Goal: Transaction & Acquisition: Purchase product/service

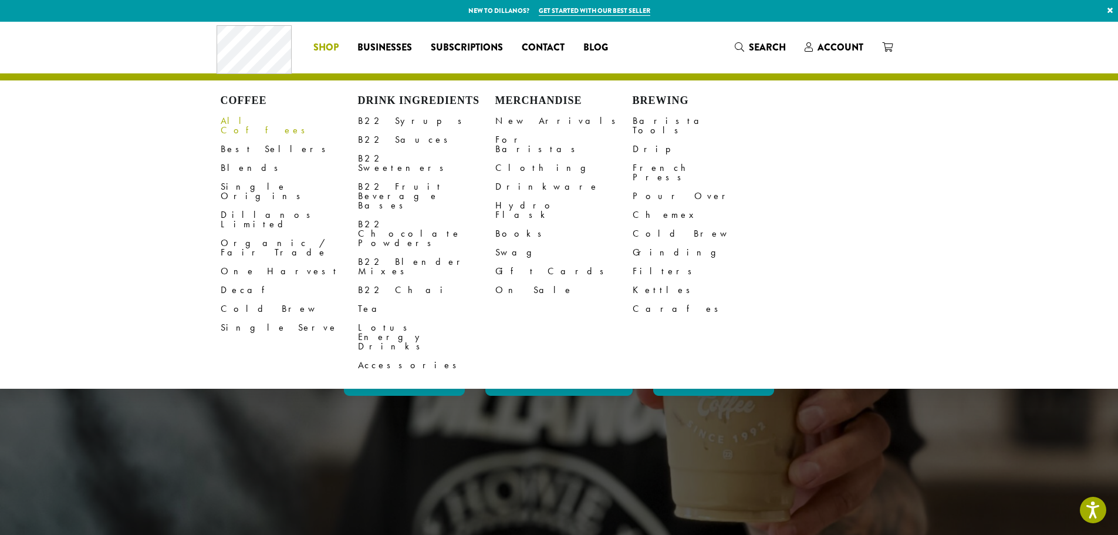
click at [252, 121] on link "All Coffees" at bounding box center [289, 126] width 137 height 28
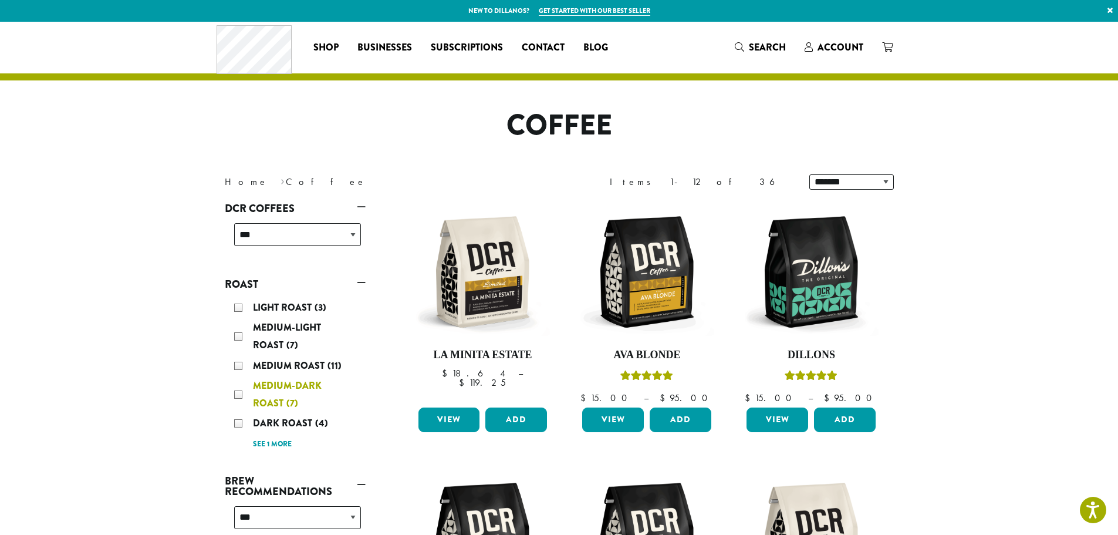
click at [240, 393] on div "Medium-Dark Roast (7)" at bounding box center [297, 394] width 127 height 35
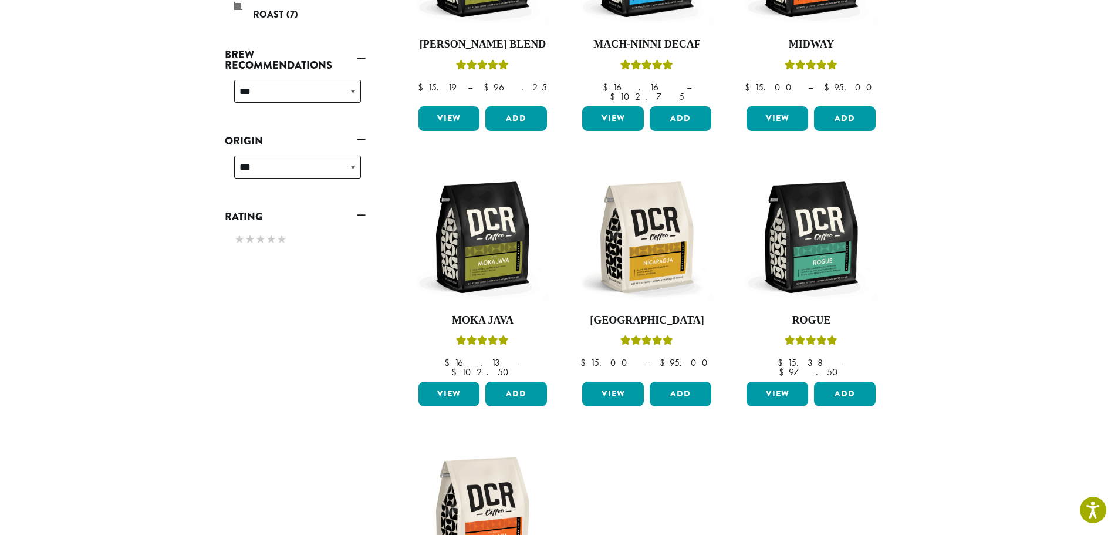
scroll to position [72, 0]
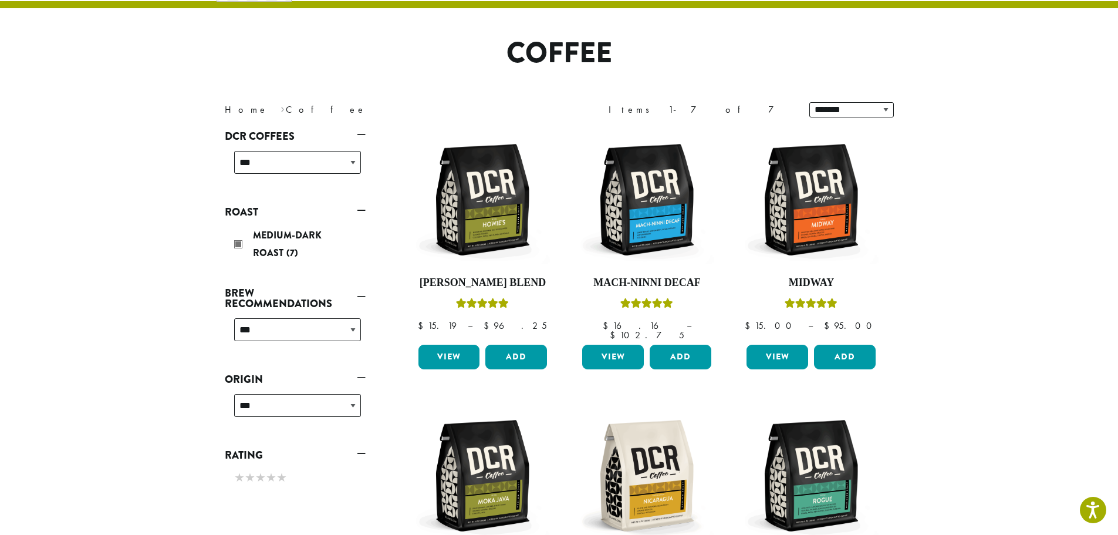
click at [358, 211] on link "Roast" at bounding box center [295, 212] width 141 height 20
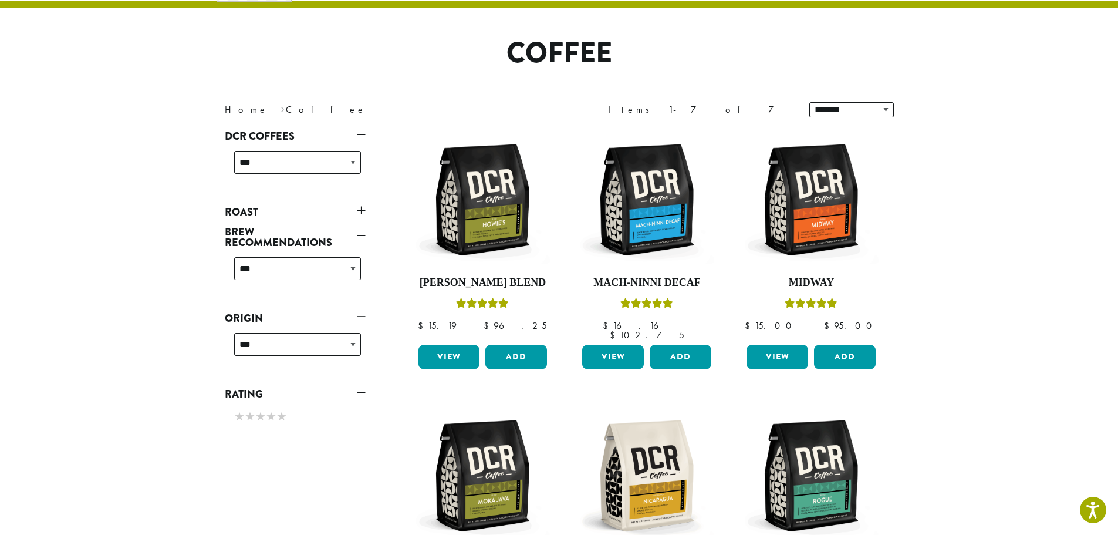
click at [361, 210] on link "Roast" at bounding box center [295, 212] width 141 height 20
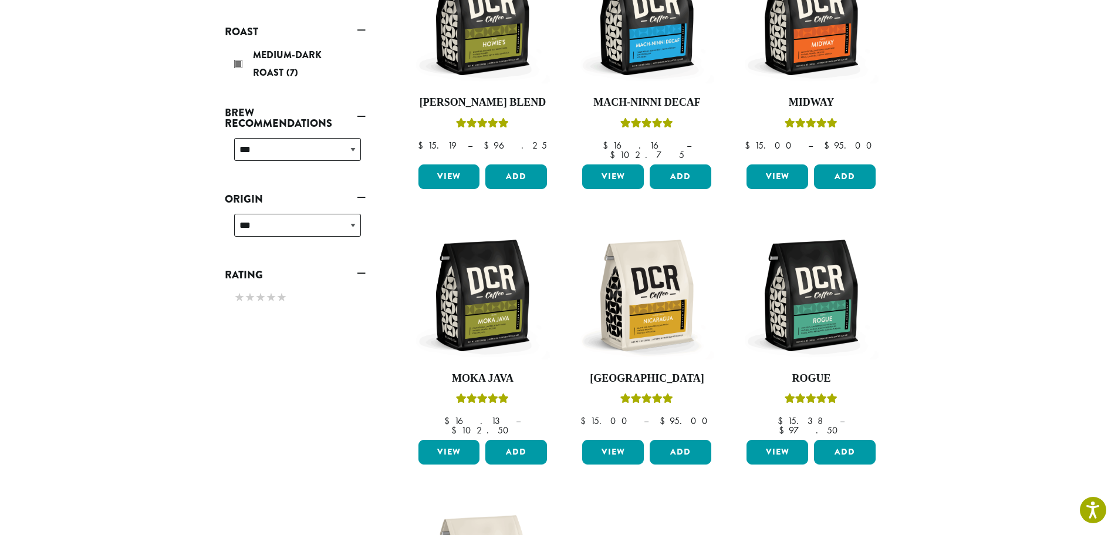
scroll to position [0, 0]
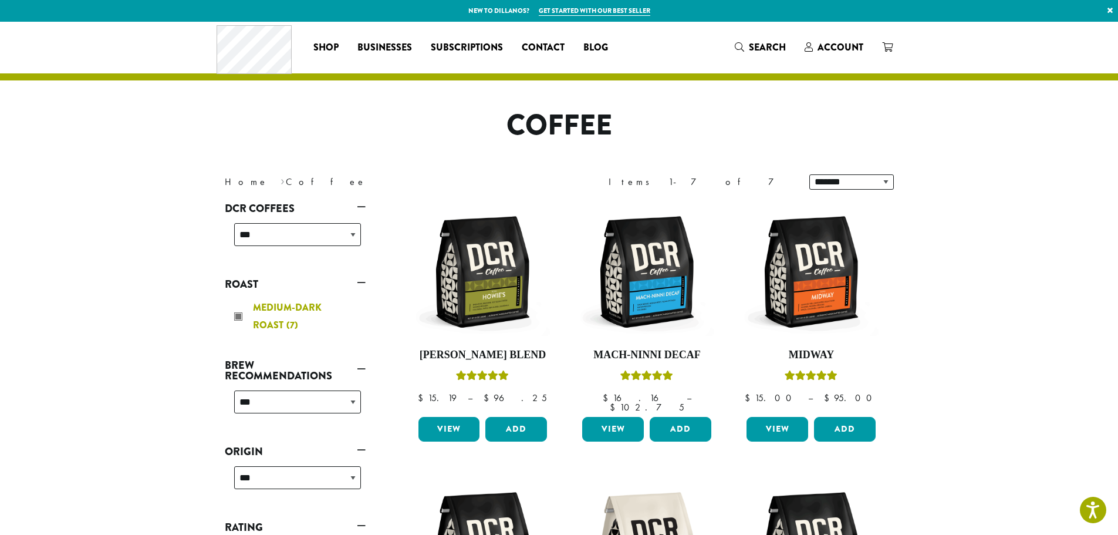
click at [236, 316] on div "Medium-Dark Roast (7)" at bounding box center [297, 316] width 127 height 35
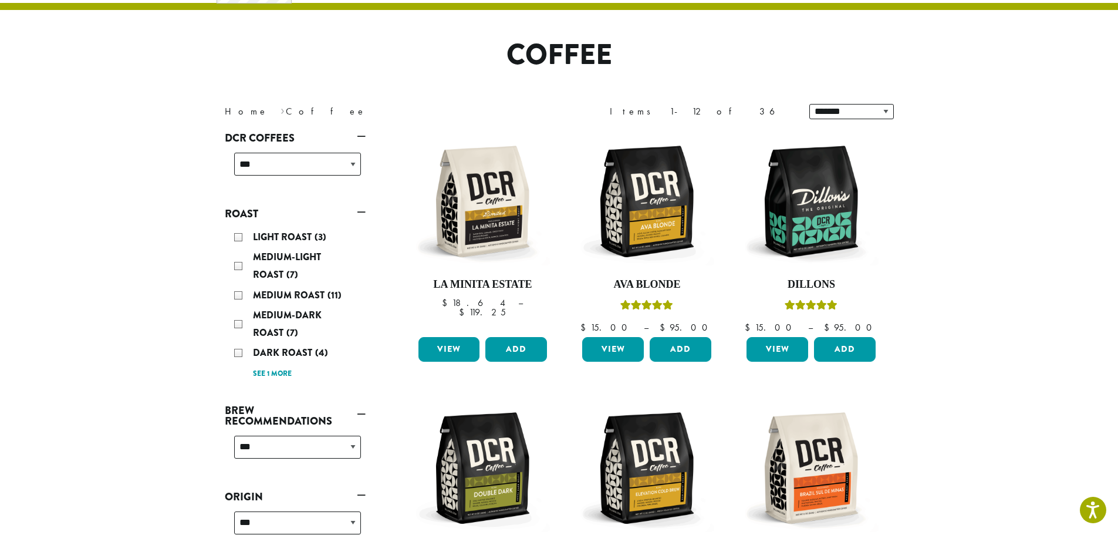
scroll to position [72, 0]
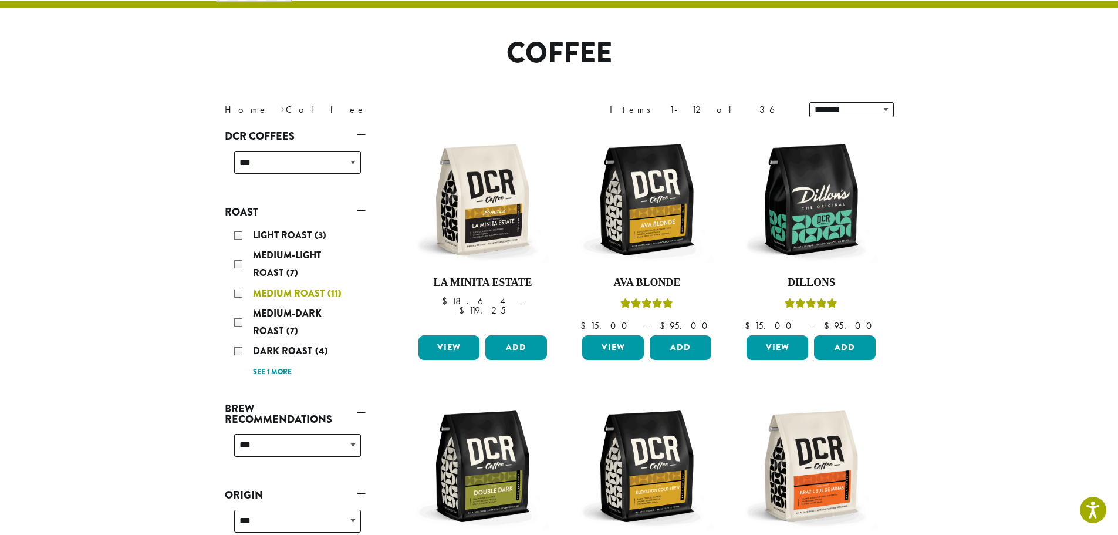
click at [239, 293] on div "Medium Roast (11)" at bounding box center [297, 294] width 127 height 18
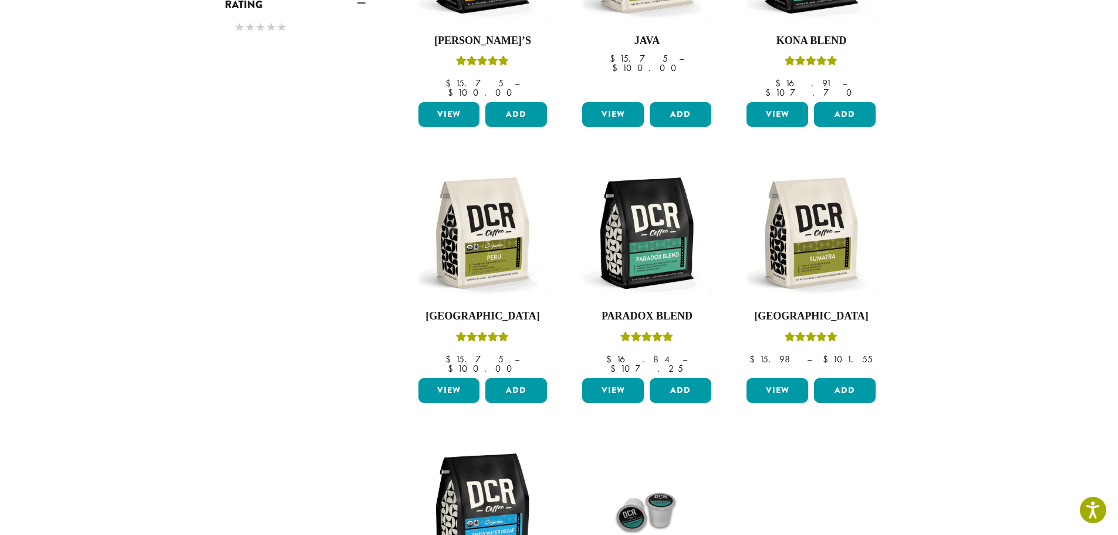
scroll to position [587, 0]
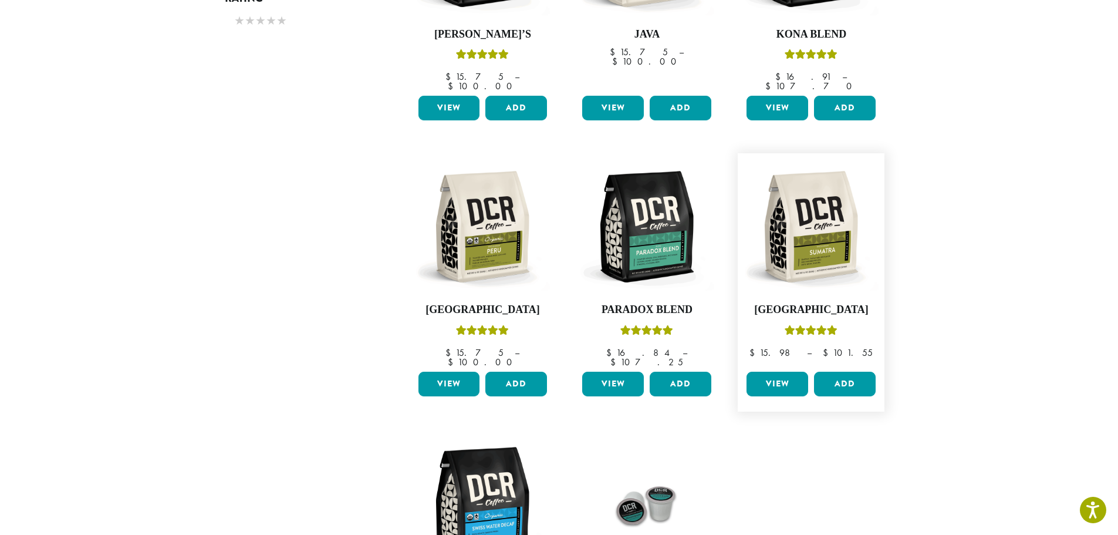
click at [770, 371] on link "View" at bounding box center [777, 383] width 62 height 25
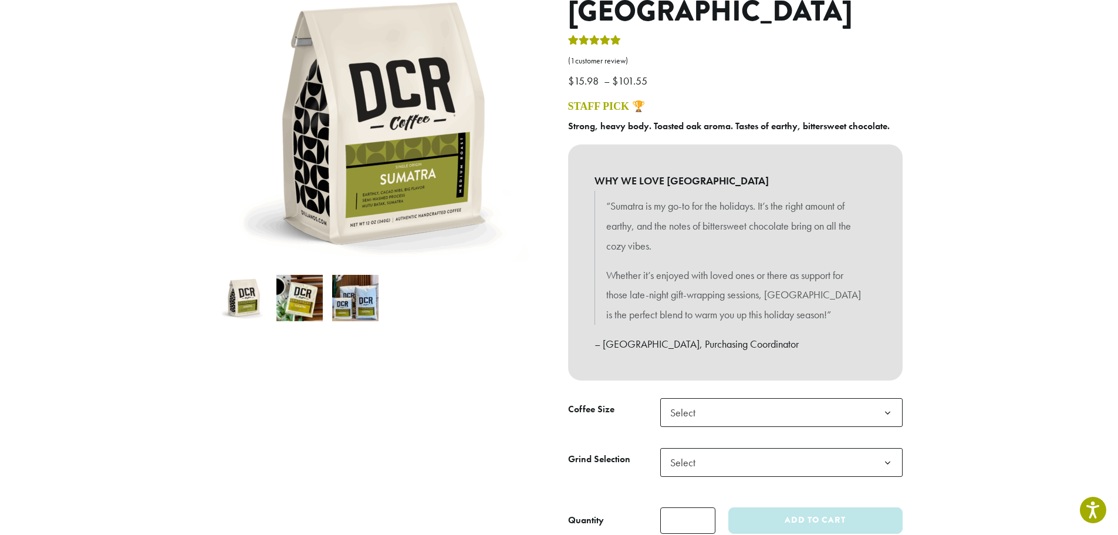
scroll to position [176, 0]
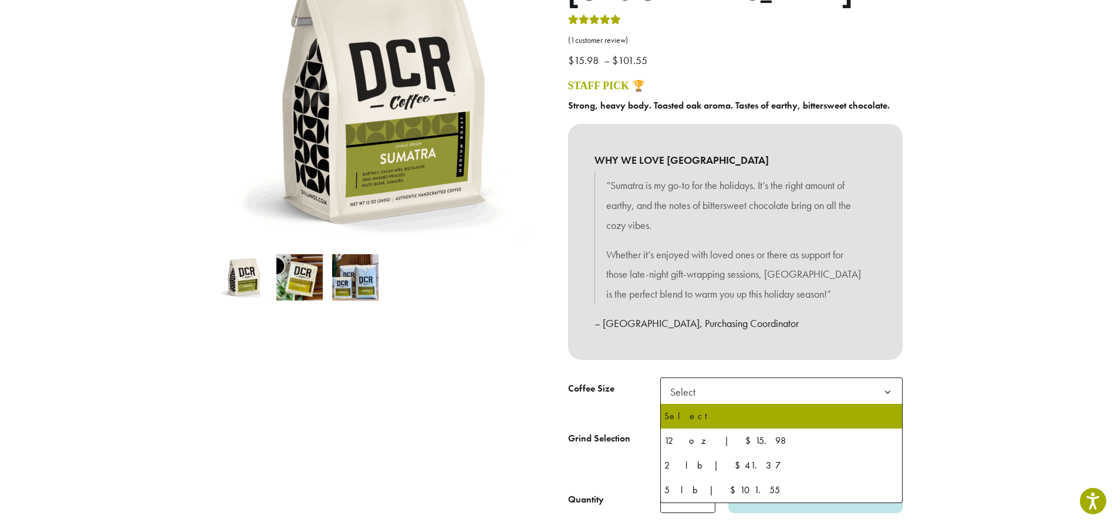
click at [895, 390] on b at bounding box center [887, 392] width 29 height 29
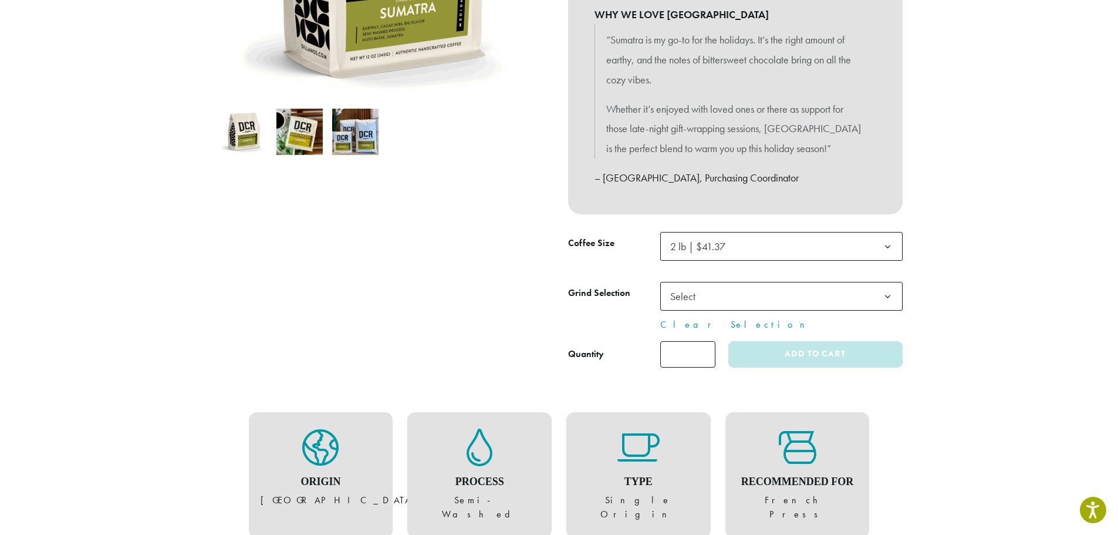
scroll to position [352, 0]
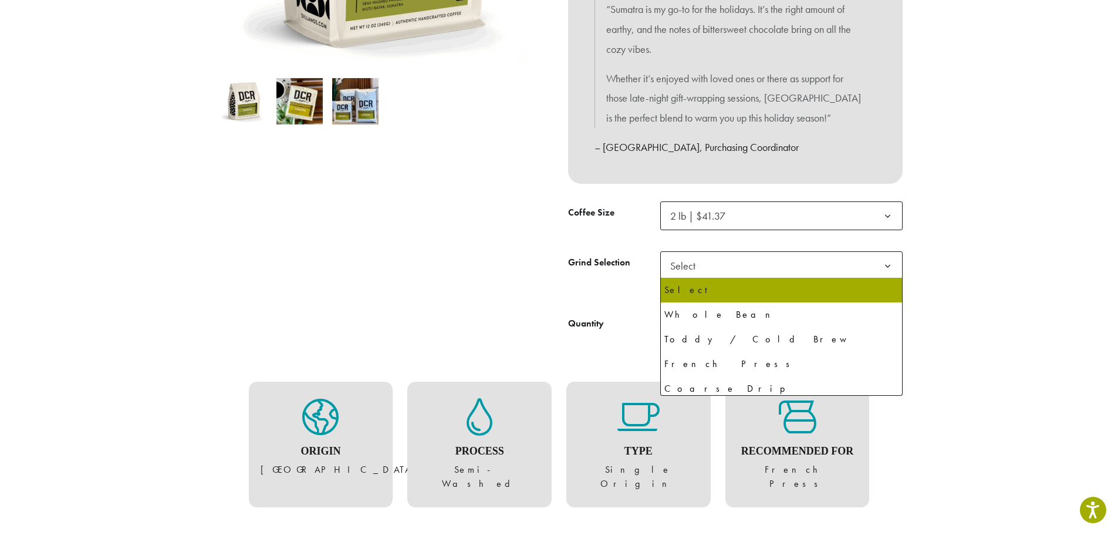
click at [887, 267] on b at bounding box center [887, 266] width 29 height 29
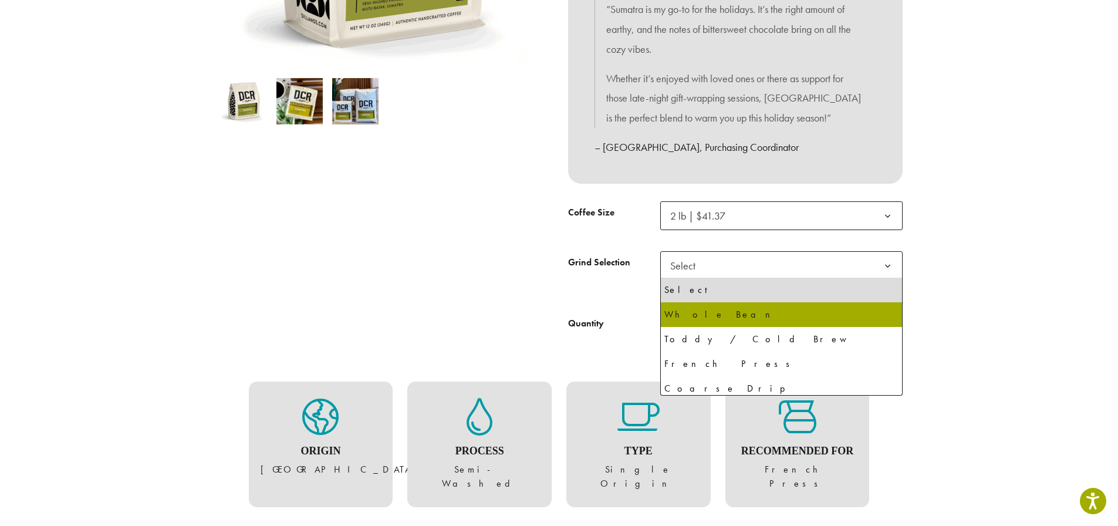
drag, startPoint x: 862, startPoint y: 310, endPoint x: 873, endPoint y: 305, distance: 12.1
select select "**********"
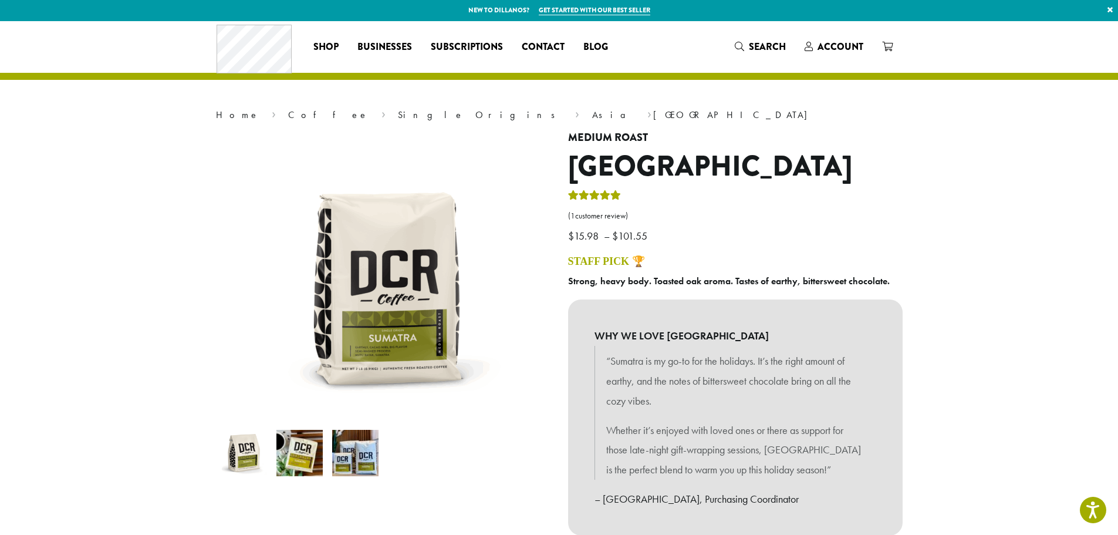
scroll to position [0, 0]
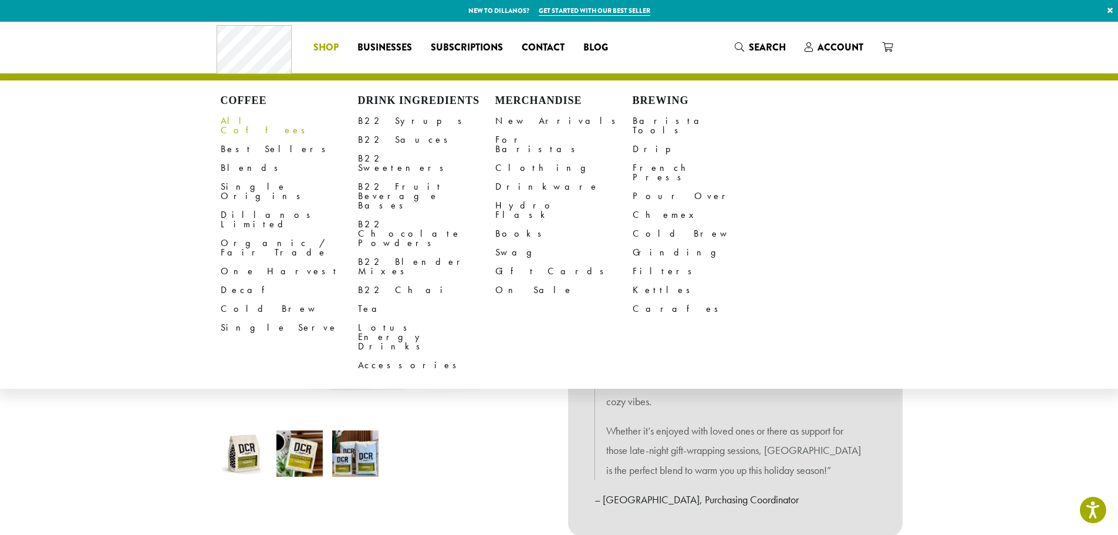
click at [258, 123] on link "All Coffees" at bounding box center [289, 126] width 137 height 28
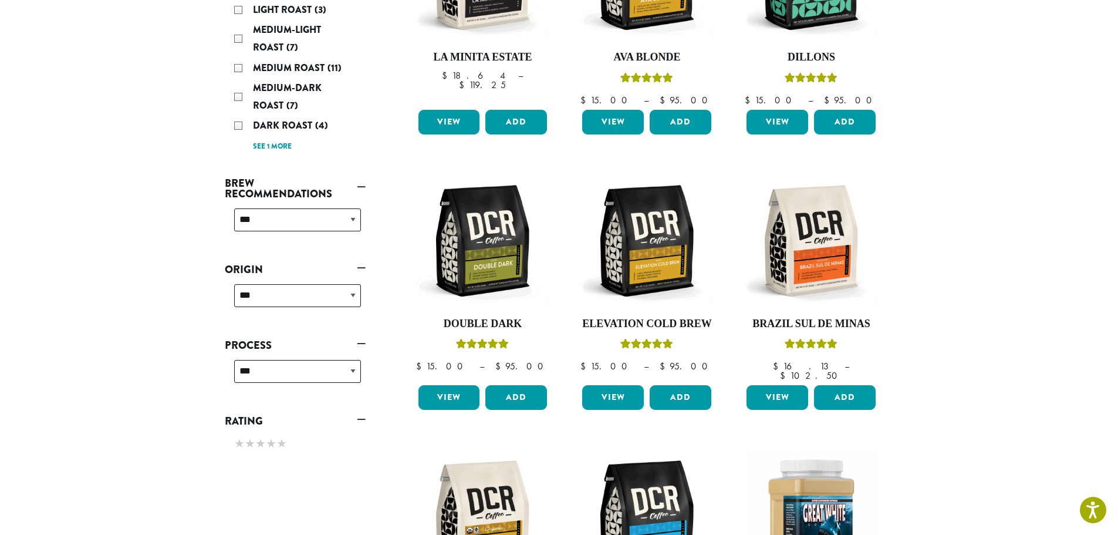
scroll to position [235, 0]
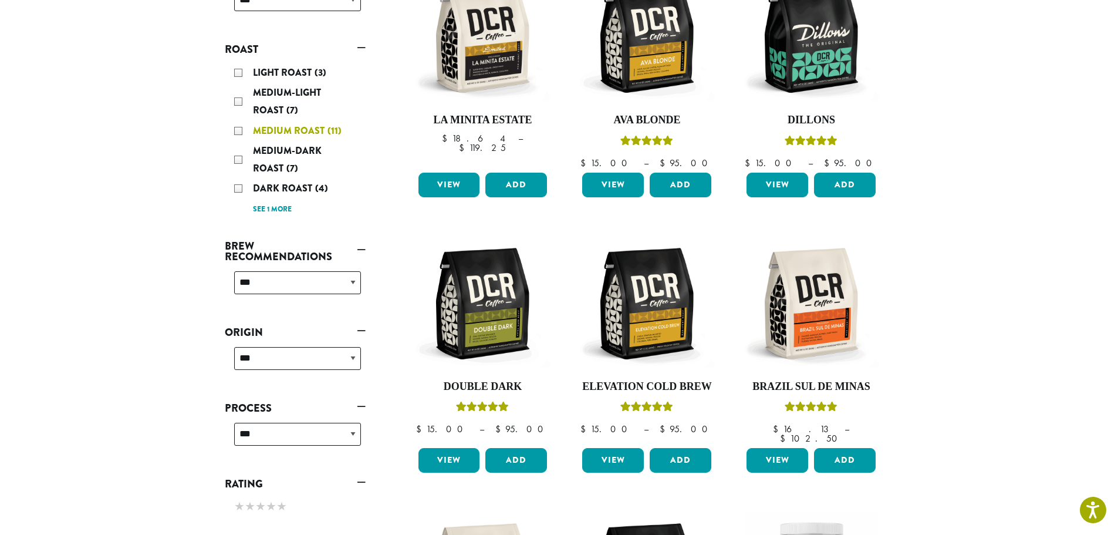
click at [237, 133] on div "Medium Roast (11)" at bounding box center [297, 131] width 127 height 18
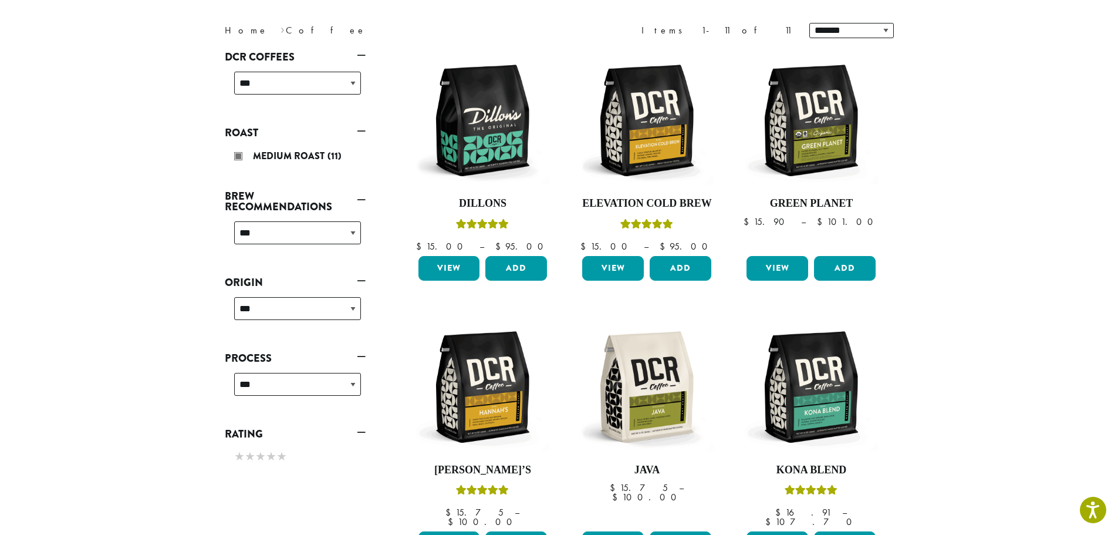
scroll to position [145, 0]
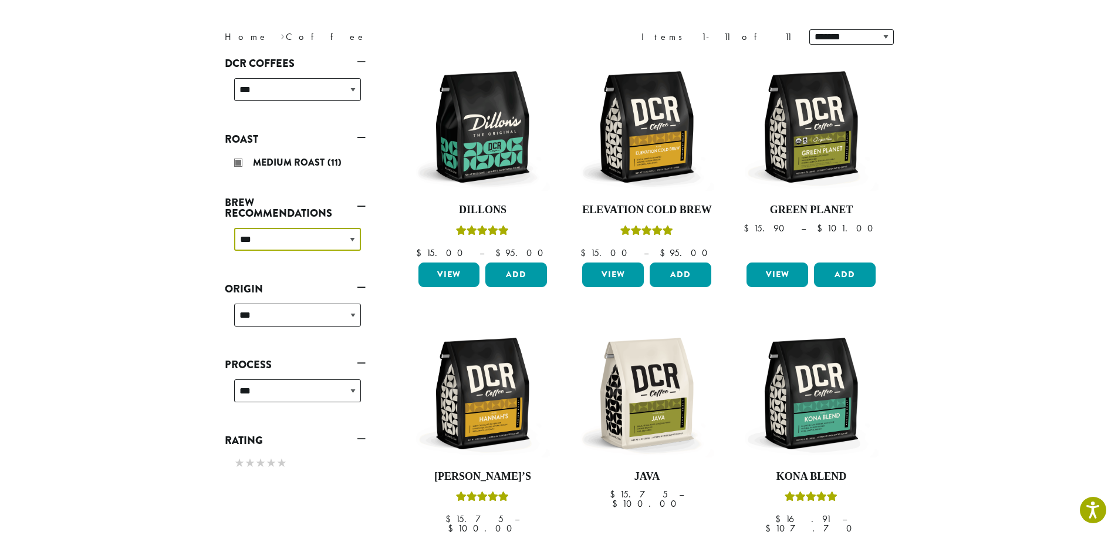
click at [351, 239] on select "**********" at bounding box center [297, 239] width 127 height 23
select select "****"
click at [234, 228] on select "**********" at bounding box center [297, 239] width 127 height 23
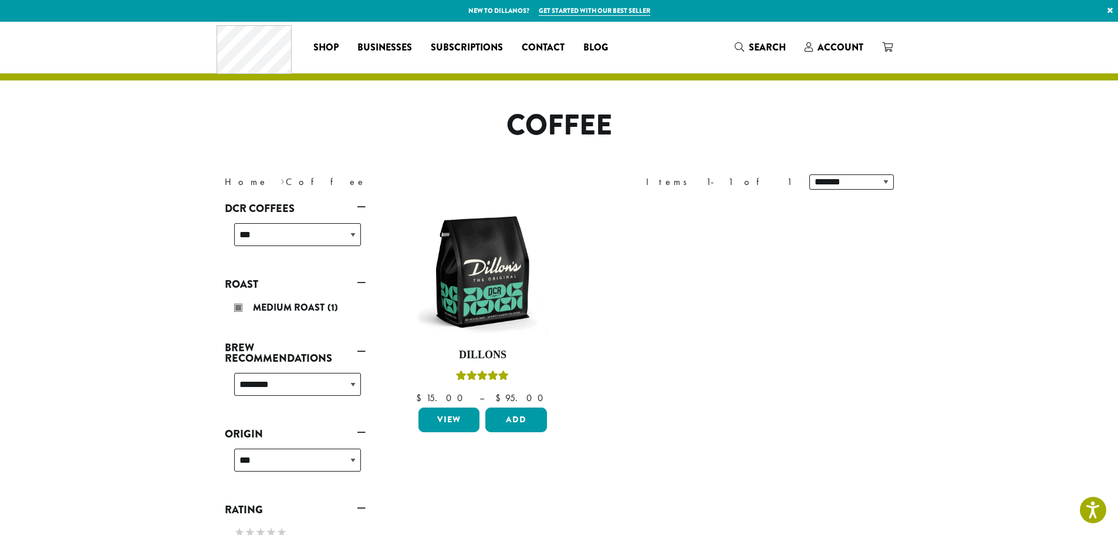
click at [241, 306] on div "Medium Roast (1)" at bounding box center [297, 308] width 127 height 18
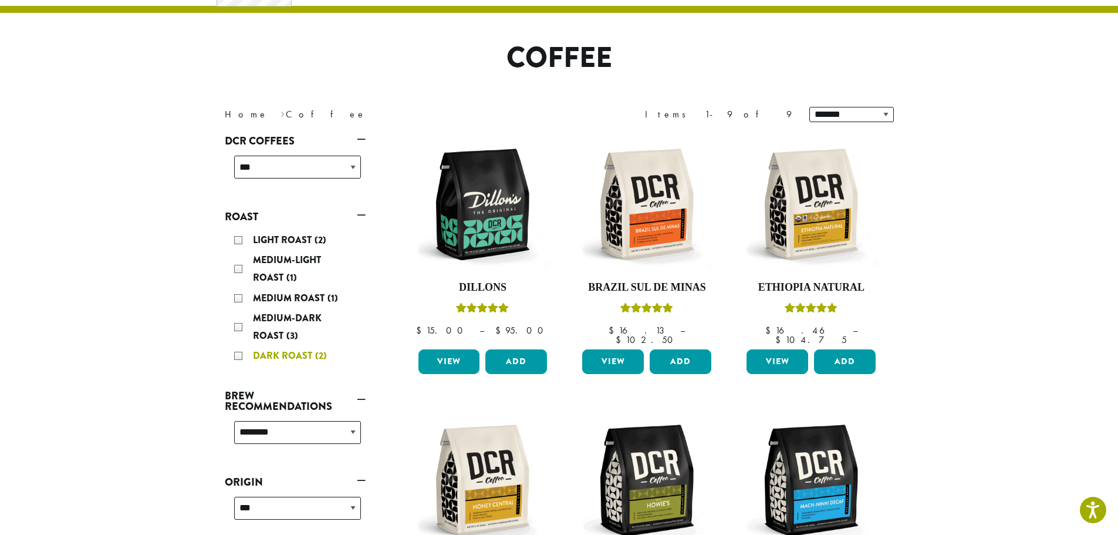
scroll to position [72, 0]
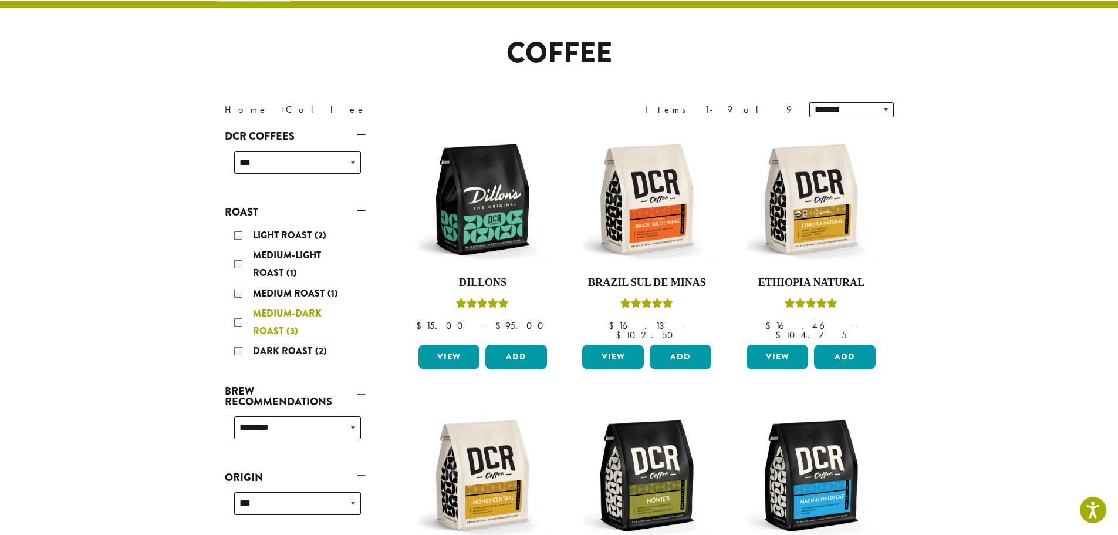
click at [238, 320] on div "Medium-Dark Roast (3)" at bounding box center [297, 322] width 127 height 35
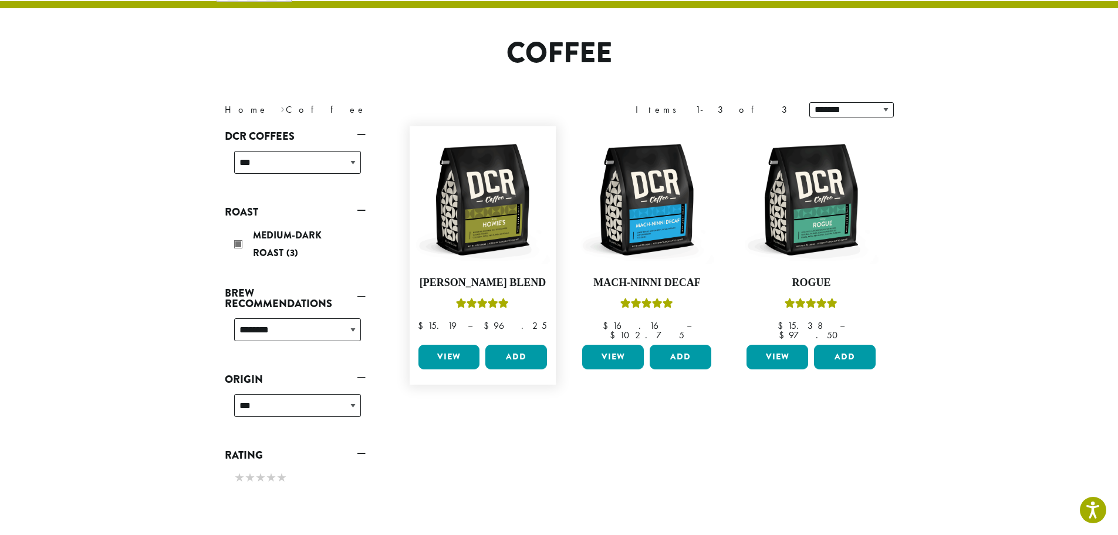
click at [454, 345] on link "View" at bounding box center [449, 356] width 62 height 25
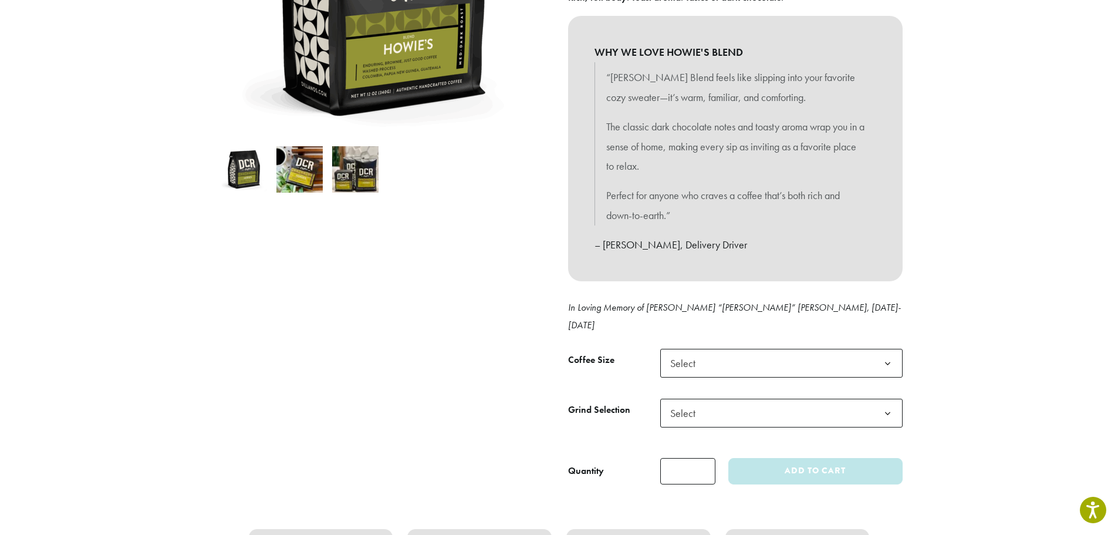
scroll to position [293, 0]
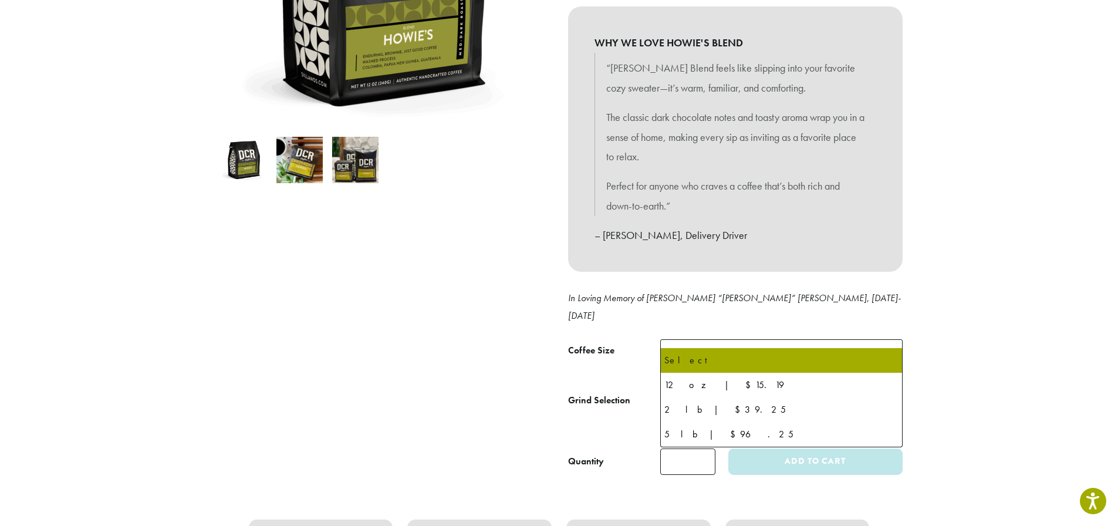
click at [891, 340] on b at bounding box center [887, 354] width 29 height 29
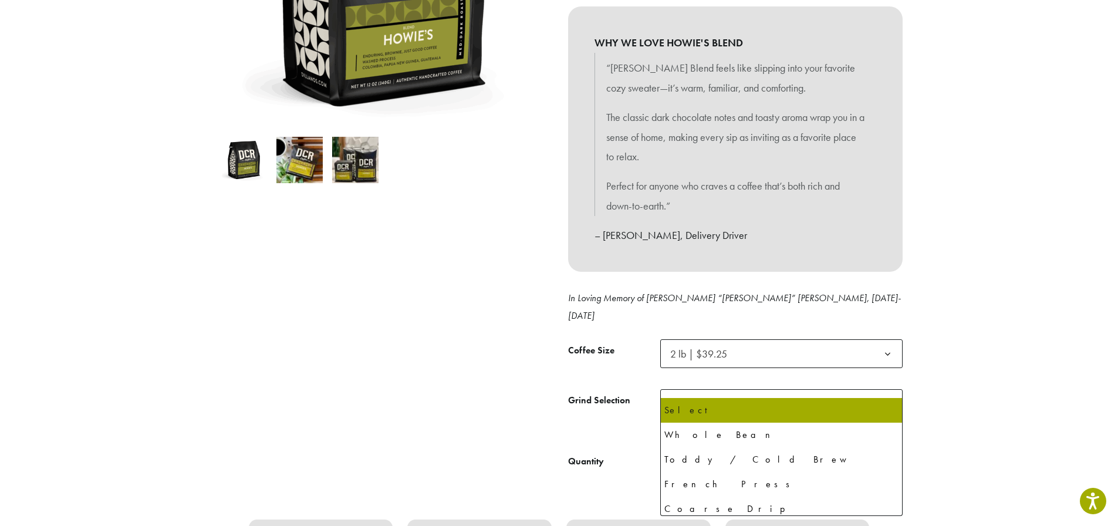
click at [889, 390] on b at bounding box center [887, 404] width 29 height 29
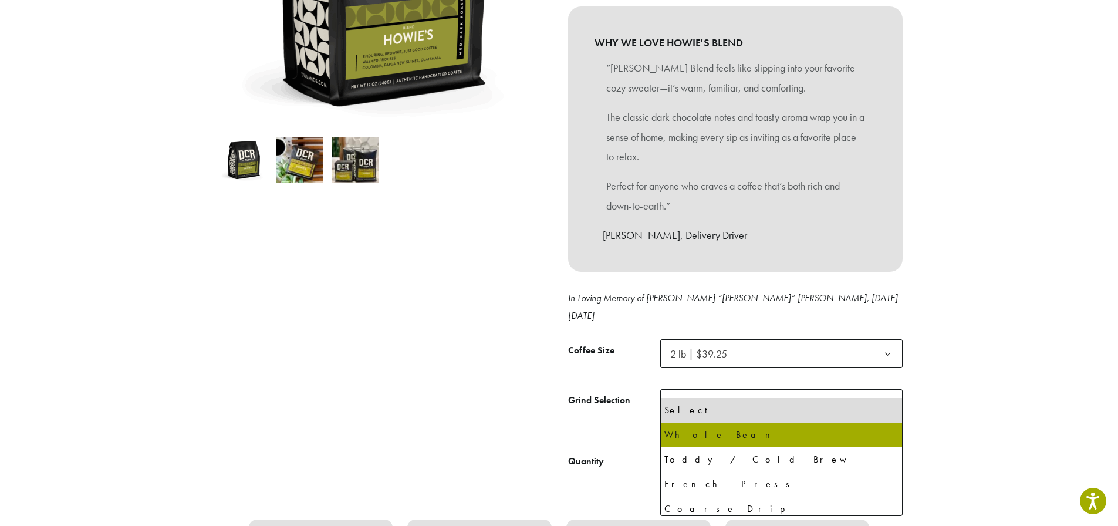
select select "**********"
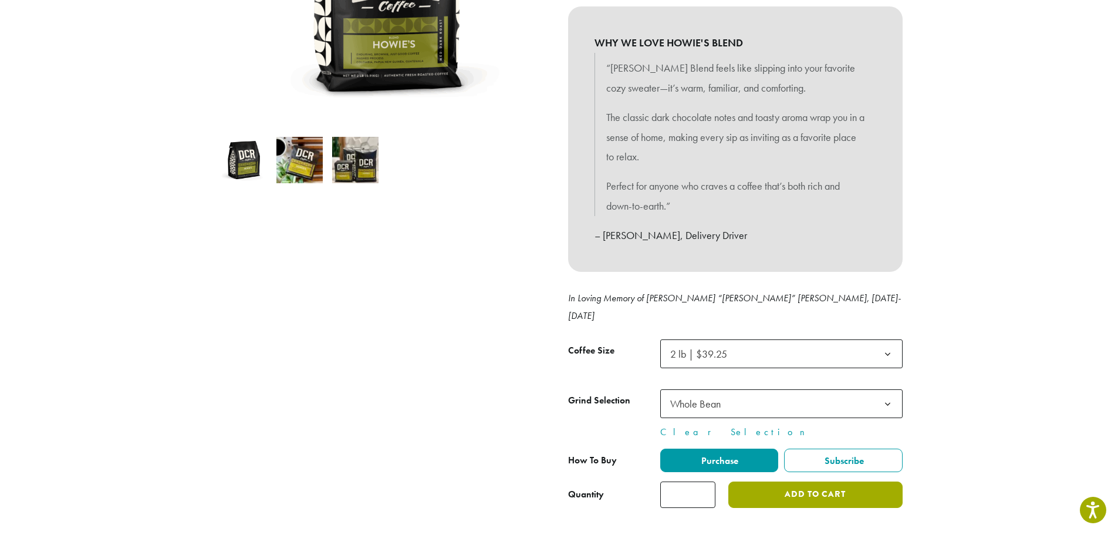
click at [866, 481] on button "Add to cart" at bounding box center [815, 494] width 174 height 26
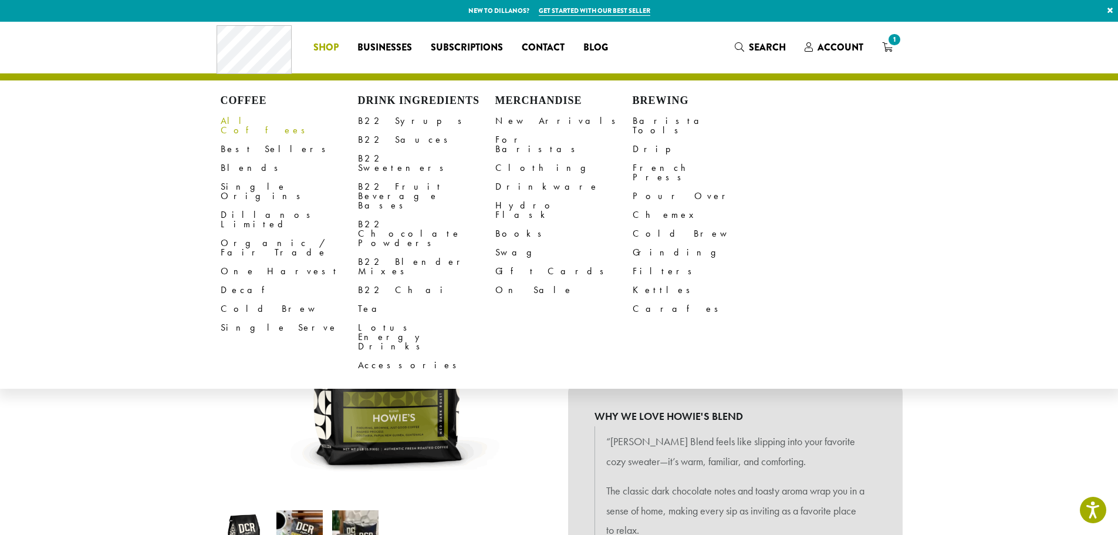
click at [234, 120] on link "All Coffees" at bounding box center [289, 126] width 137 height 28
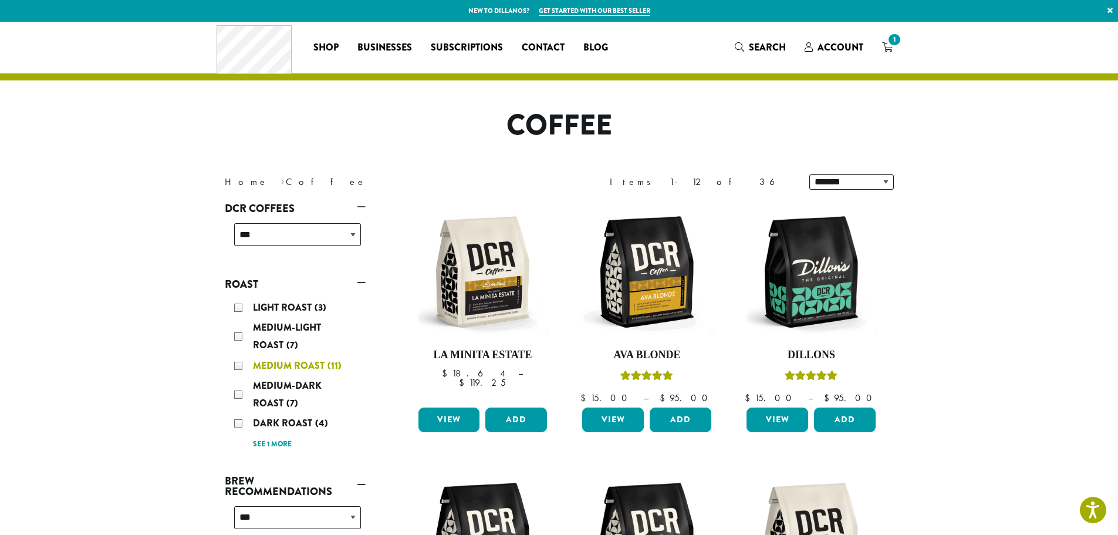
click at [238, 367] on div "Medium Roast (11)" at bounding box center [297, 366] width 127 height 18
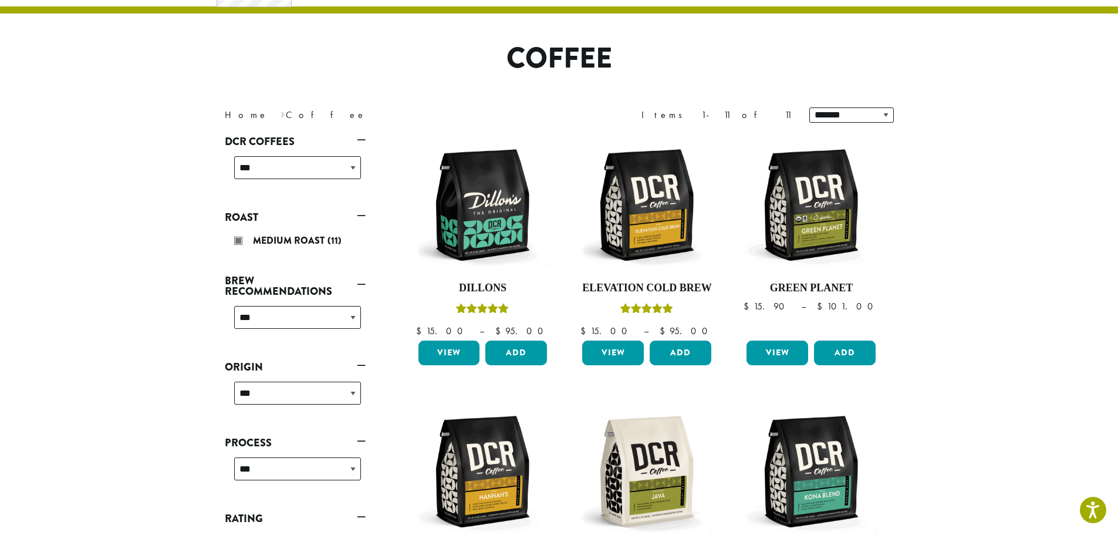
scroll to position [72, 0]
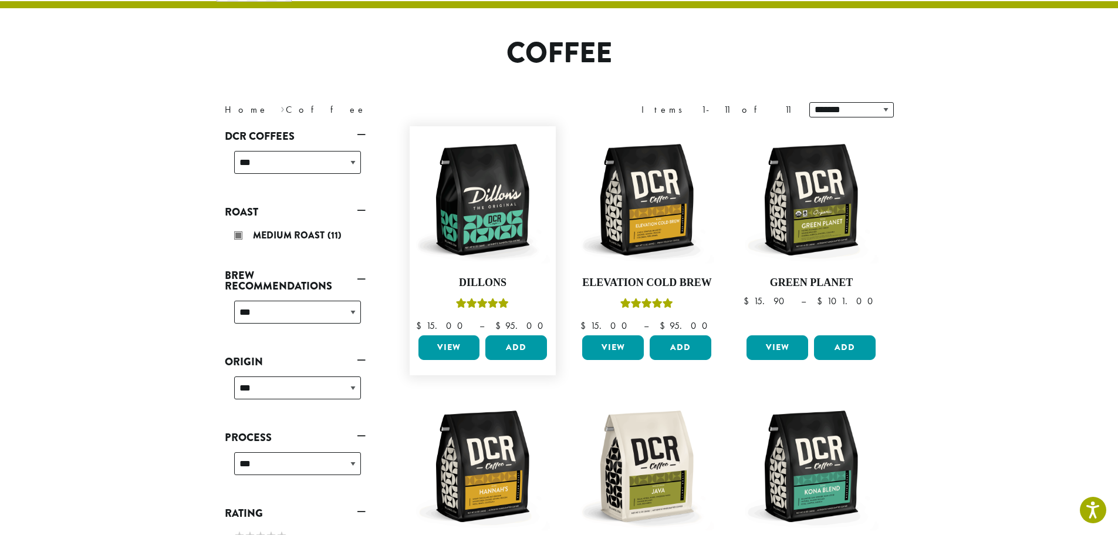
click at [447, 348] on link "View" at bounding box center [449, 347] width 62 height 25
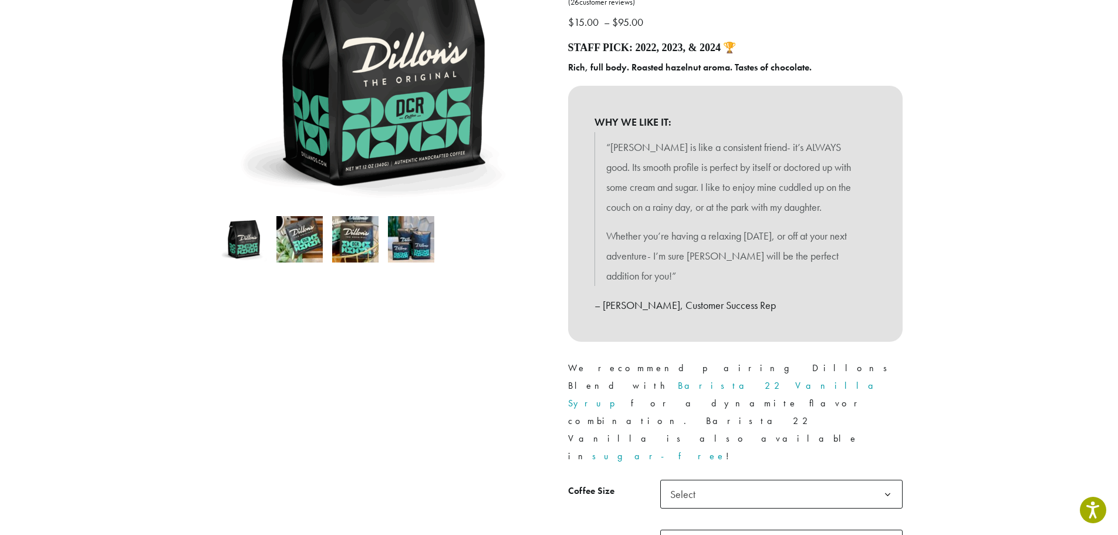
scroll to position [235, 0]
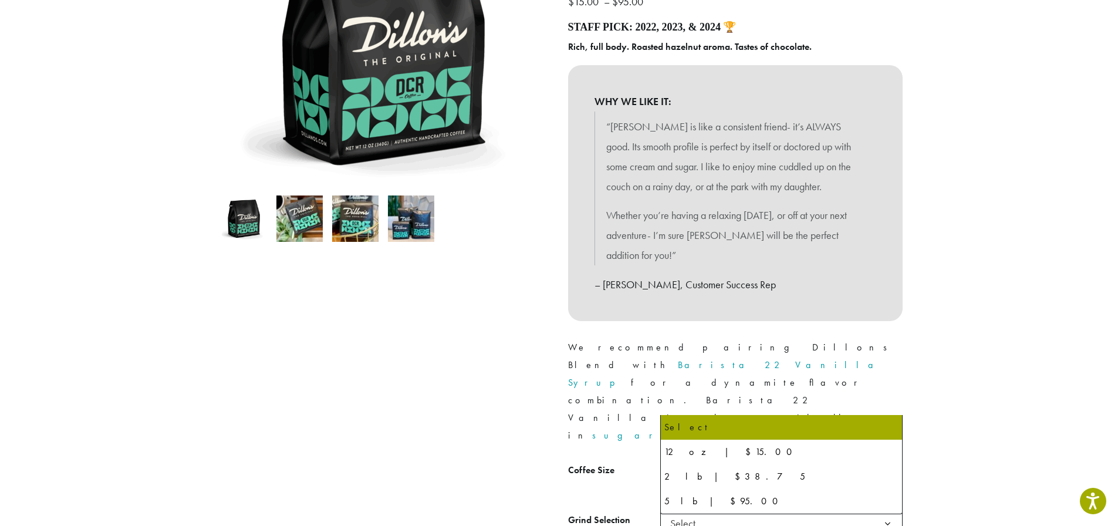
click at [892, 460] on b at bounding box center [887, 474] width 29 height 29
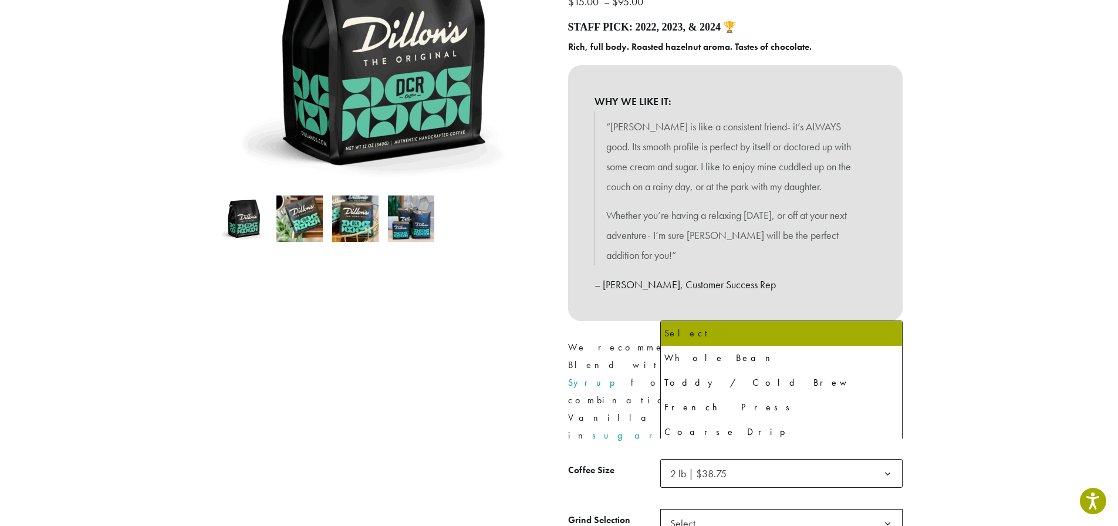
click at [885, 509] on b at bounding box center [887, 523] width 29 height 29
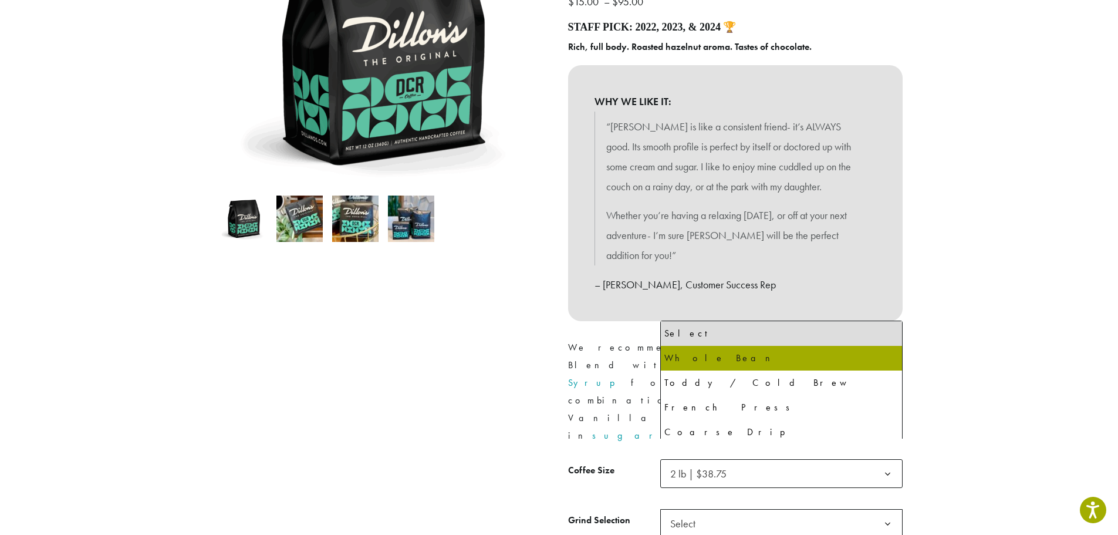
select select "**********"
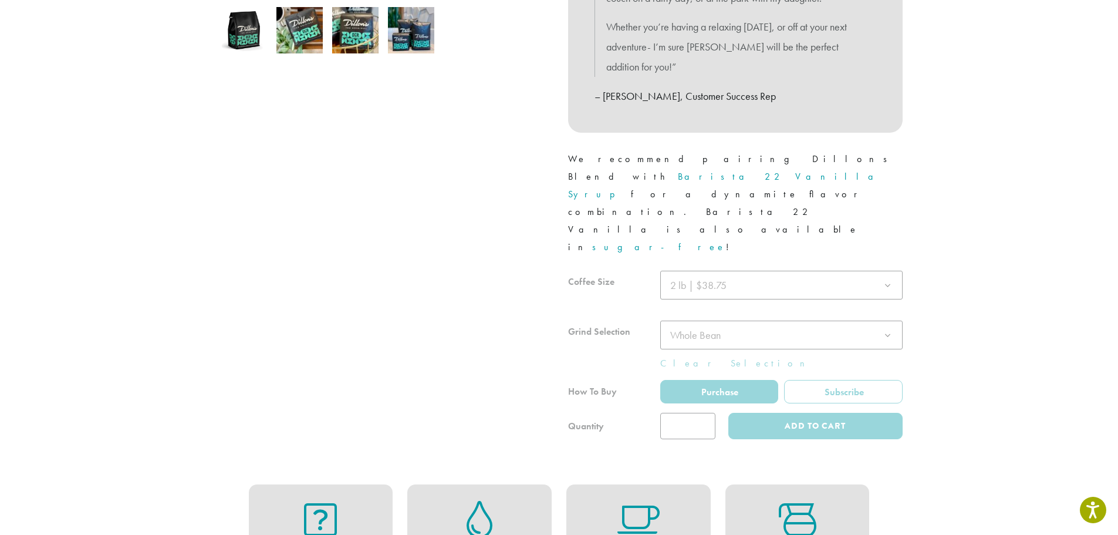
scroll to position [469, 0]
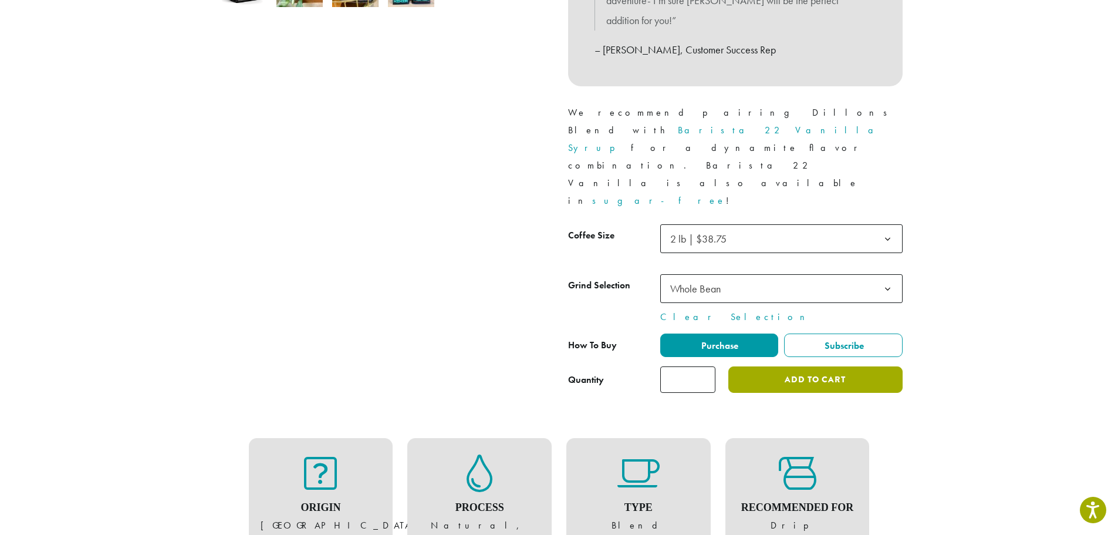
drag, startPoint x: 860, startPoint y: 313, endPoint x: 884, endPoint y: 328, distance: 28.2
click at [859, 366] on button "Add to cart" at bounding box center [815, 379] width 174 height 26
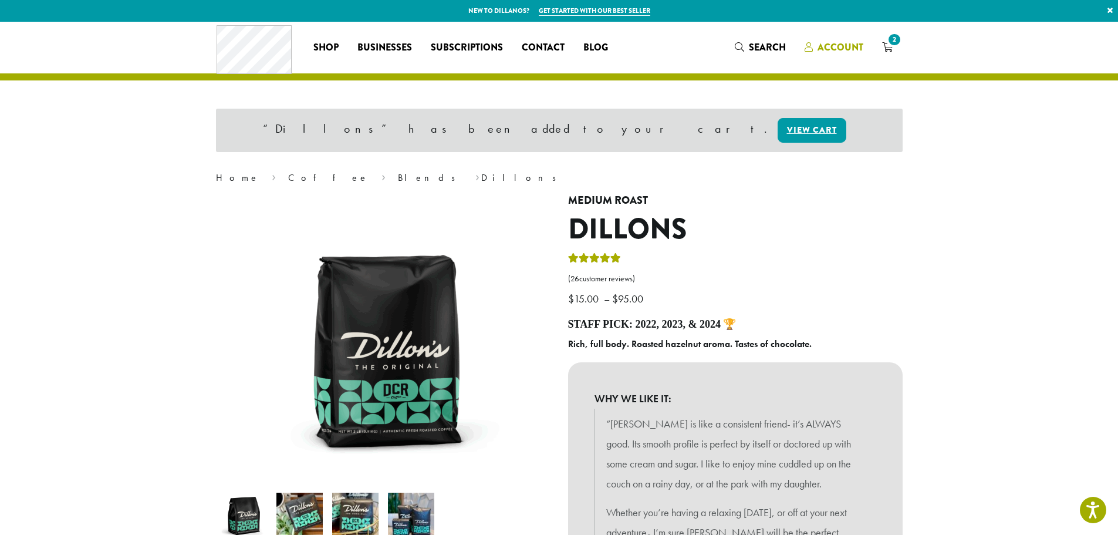
click at [835, 45] on span "Account" at bounding box center [841, 46] width 46 height 13
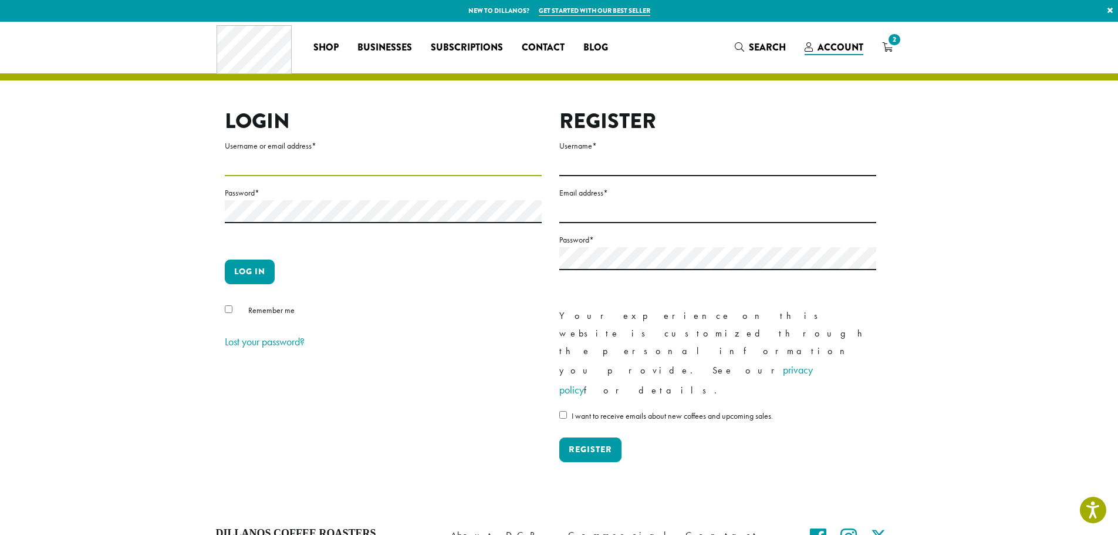
click at [353, 161] on input "Username or email address *" at bounding box center [383, 164] width 317 height 23
click at [1101, 252] on section "Login Username or email address * Password * Log in Remember me Lost your passw…" at bounding box center [559, 266] width 1118 height 488
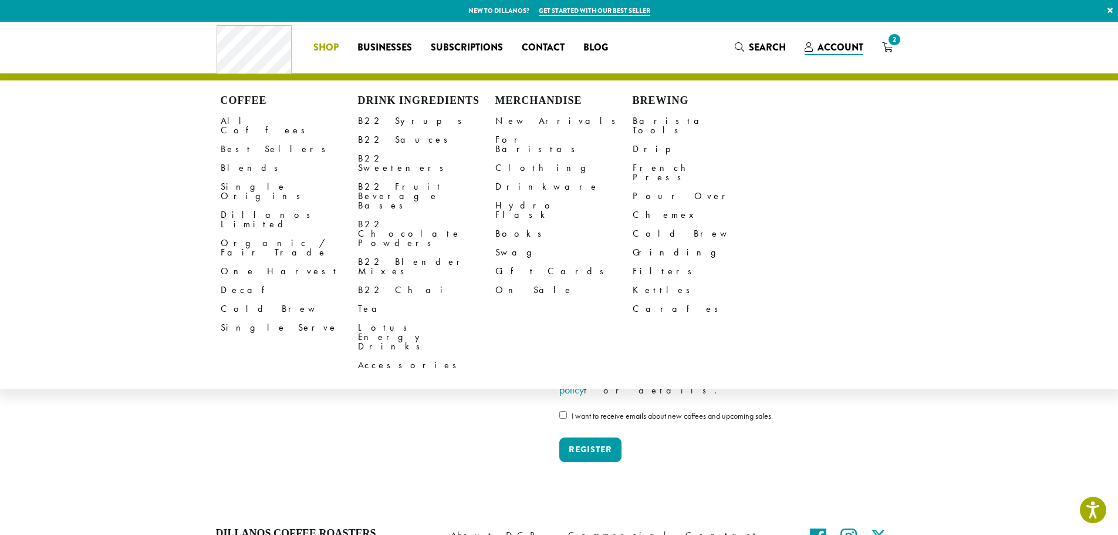
click at [329, 49] on span "Shop" at bounding box center [325, 47] width 25 height 15
click at [244, 123] on link "All Coffees" at bounding box center [289, 126] width 137 height 28
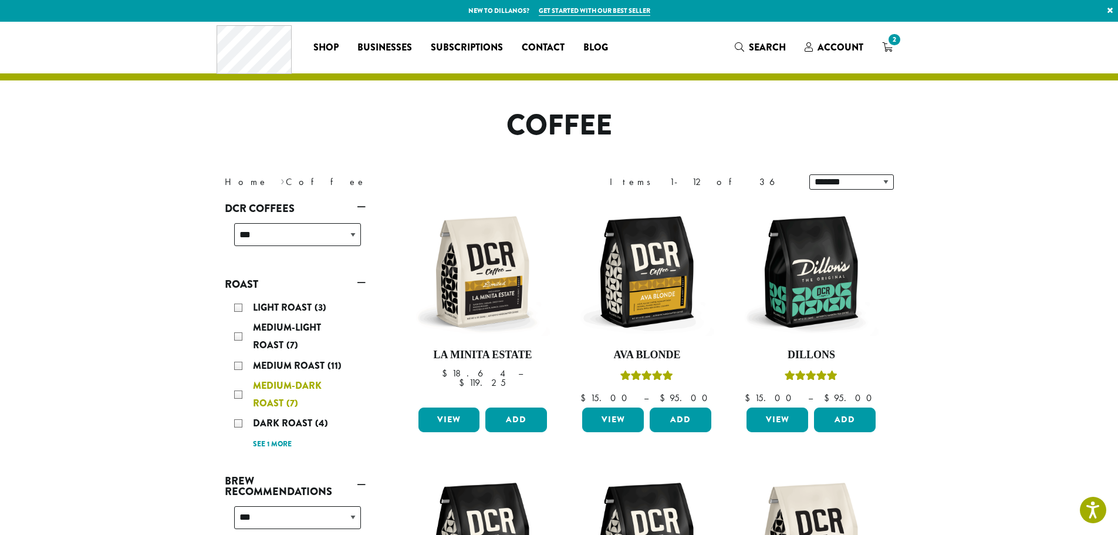
click at [241, 397] on div "Medium-Dark Roast (7)" at bounding box center [297, 394] width 127 height 35
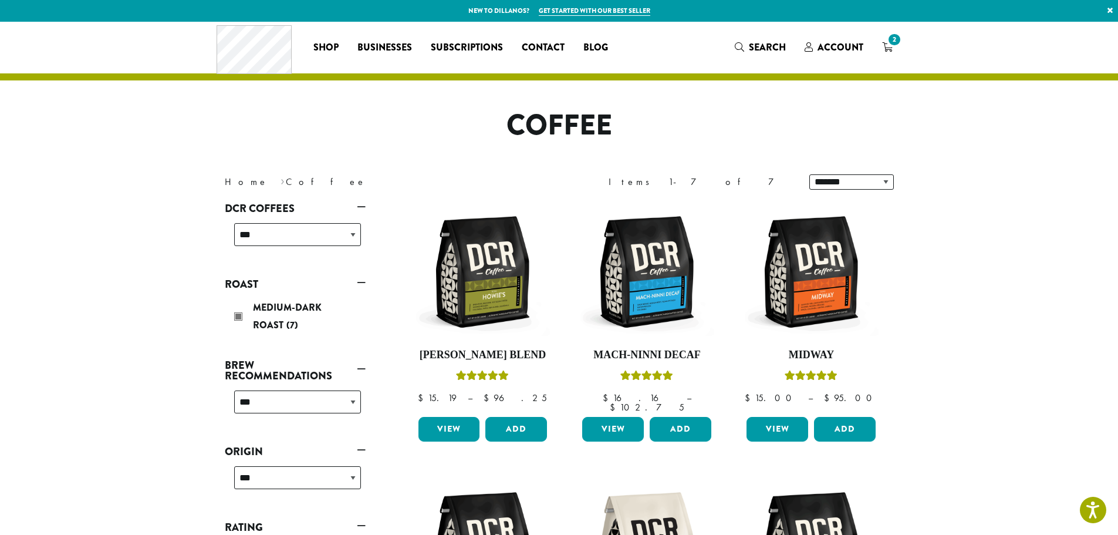
drag, startPoint x: 827, startPoint y: 48, endPoint x: 786, endPoint y: 75, distance: 49.2
click at [826, 49] on span "Account" at bounding box center [841, 46] width 46 height 13
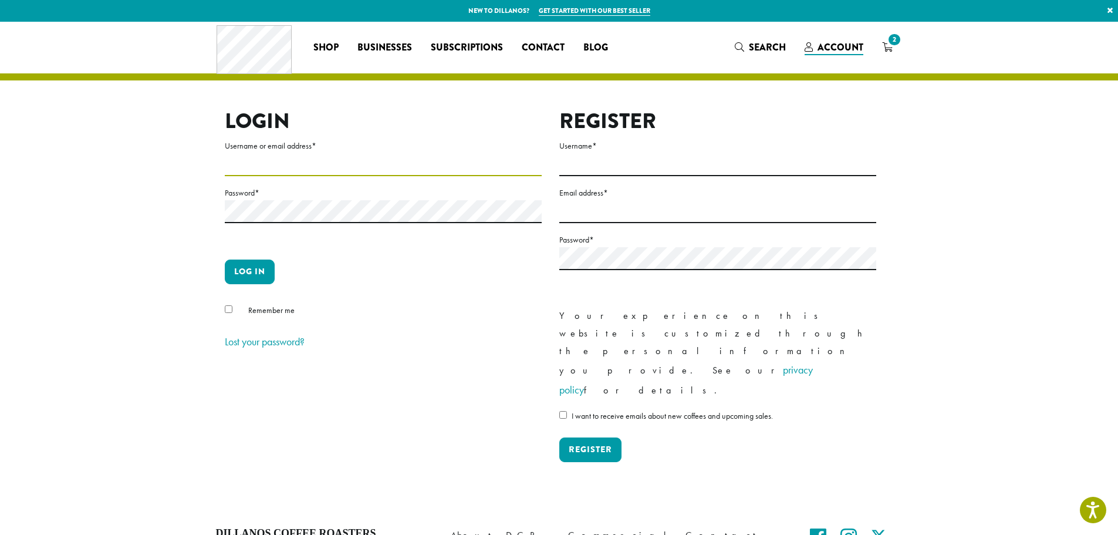
click at [315, 165] on input "Username or email address *" at bounding box center [383, 164] width 317 height 23
type input "**********"
click at [253, 268] on button "Log in" at bounding box center [250, 271] width 50 height 25
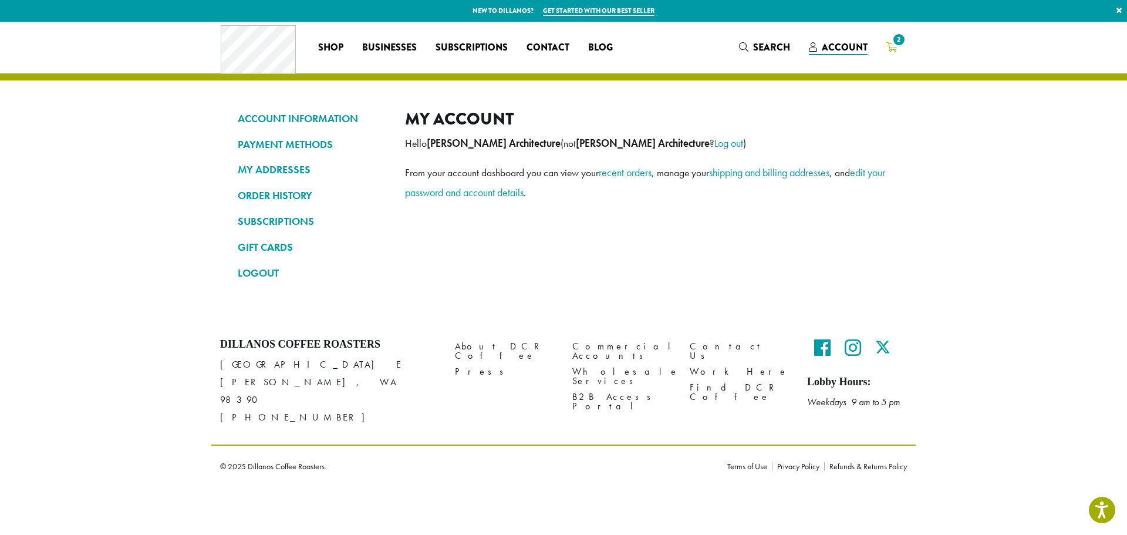
click at [891, 46] on icon "2" at bounding box center [891, 46] width 11 height 9
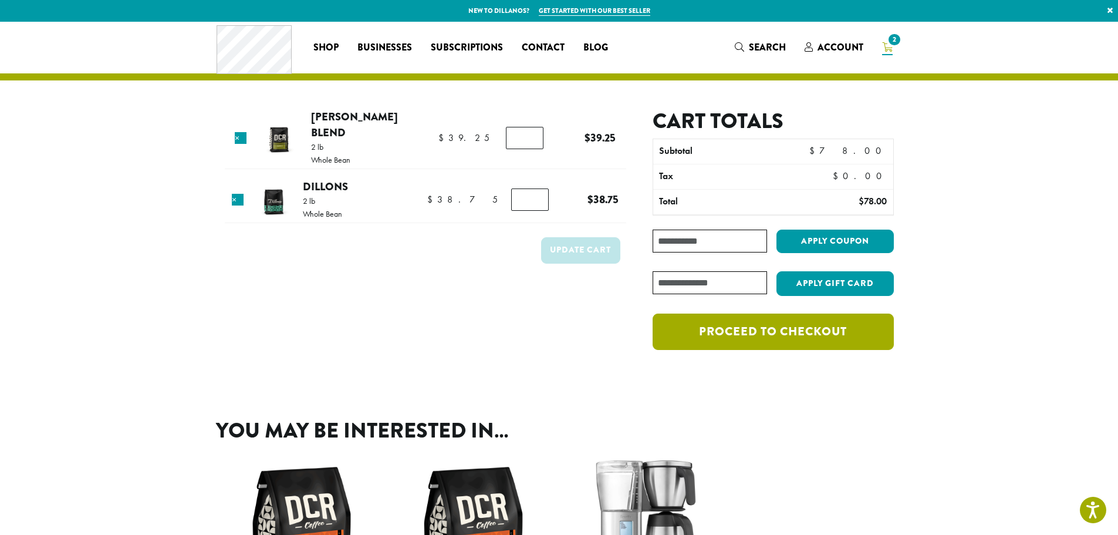
click at [786, 335] on link "Proceed to checkout" at bounding box center [773, 331] width 241 height 36
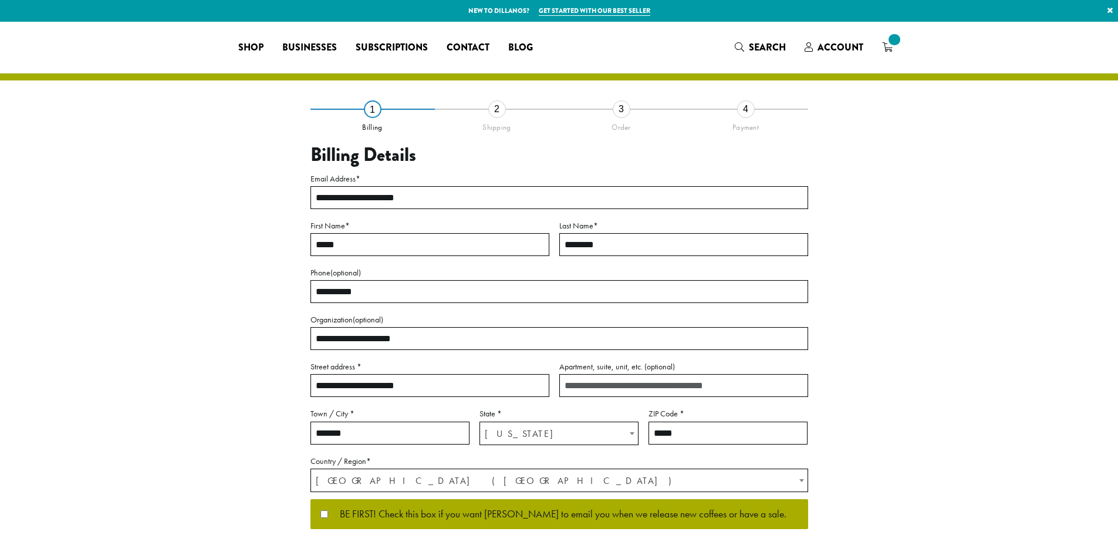
select select "**"
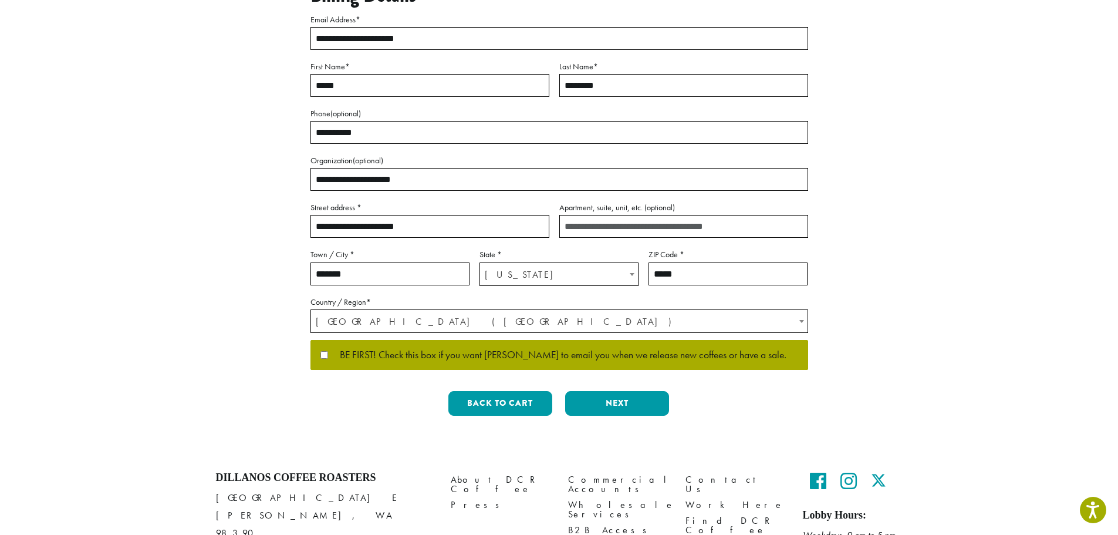
scroll to position [176, 0]
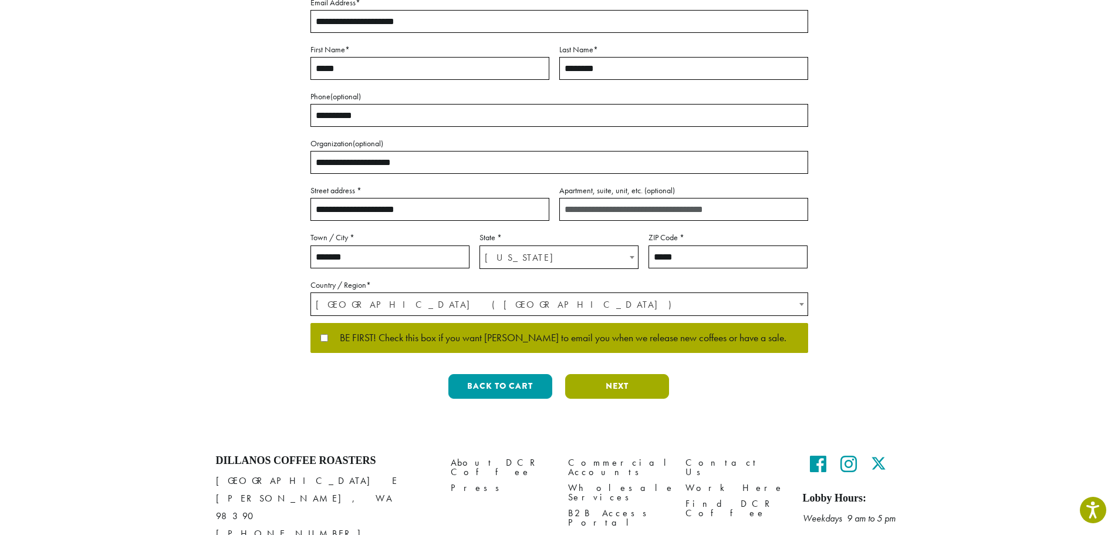
click at [613, 391] on button "Next" at bounding box center [617, 386] width 104 height 25
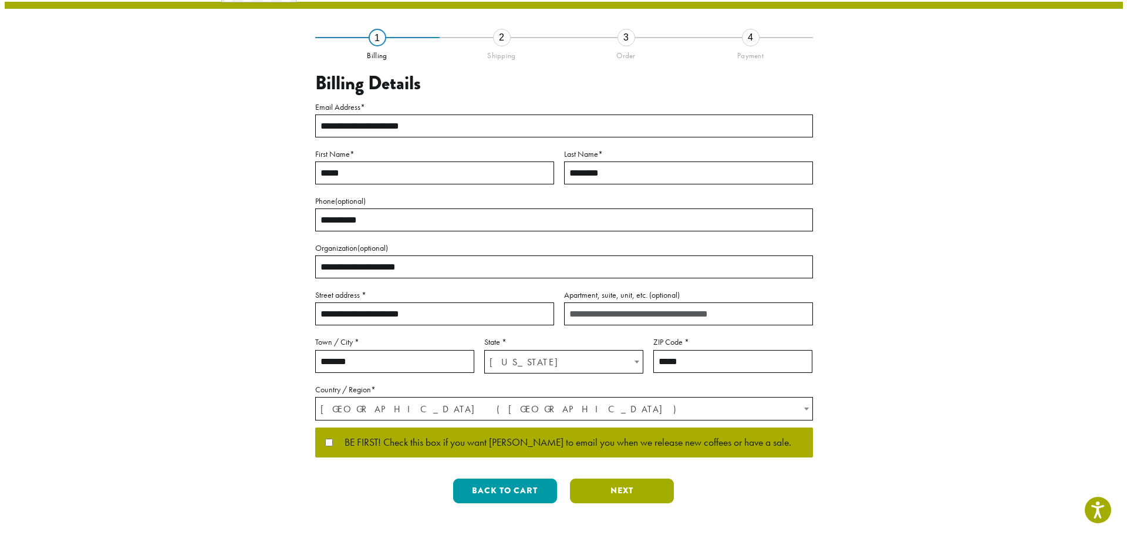
scroll to position [0, 0]
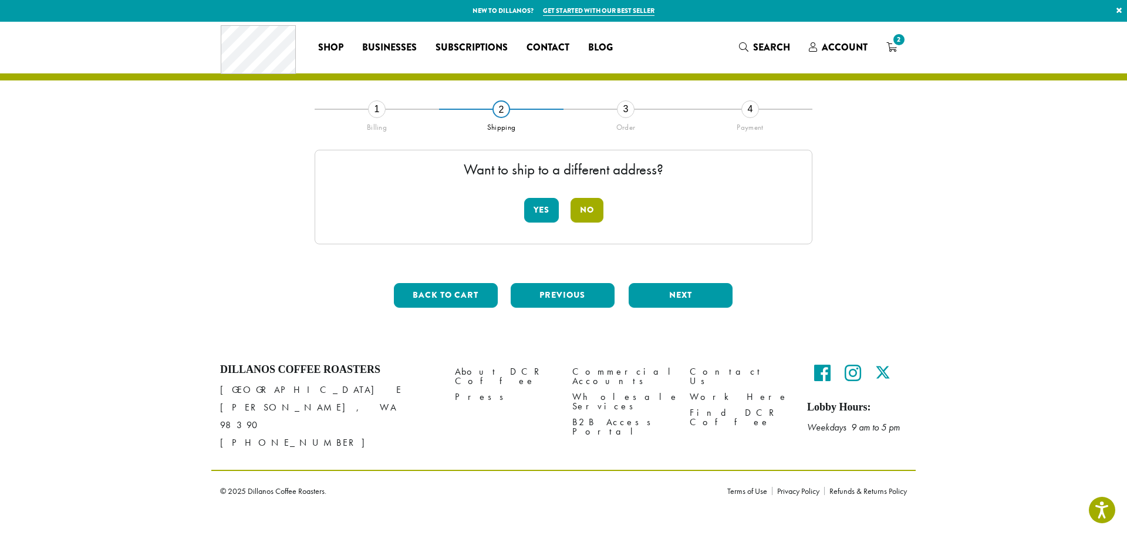
click at [590, 210] on button "No" at bounding box center [586, 210] width 33 height 25
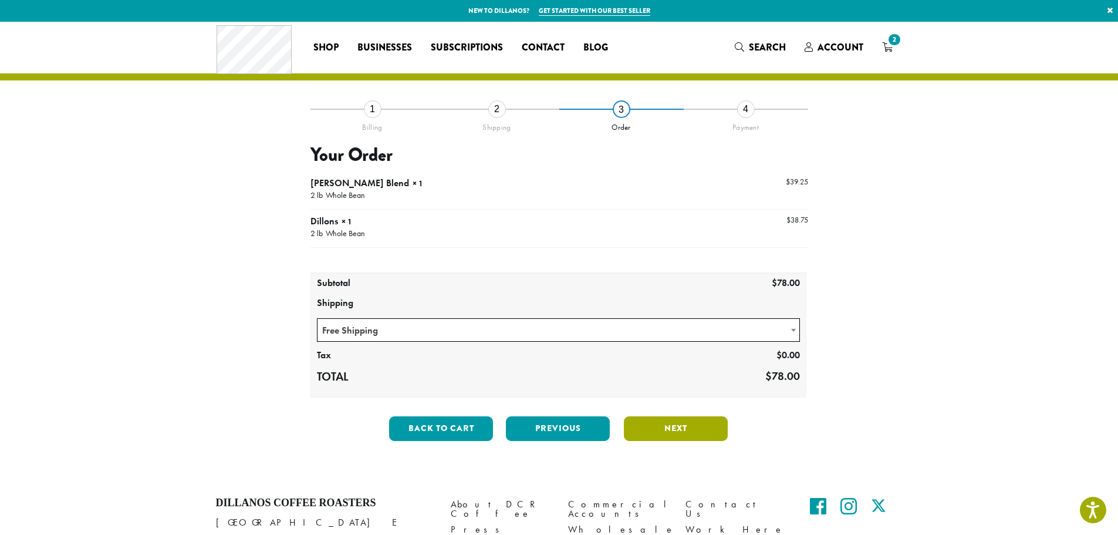
click at [657, 424] on button "Next" at bounding box center [676, 428] width 104 height 25
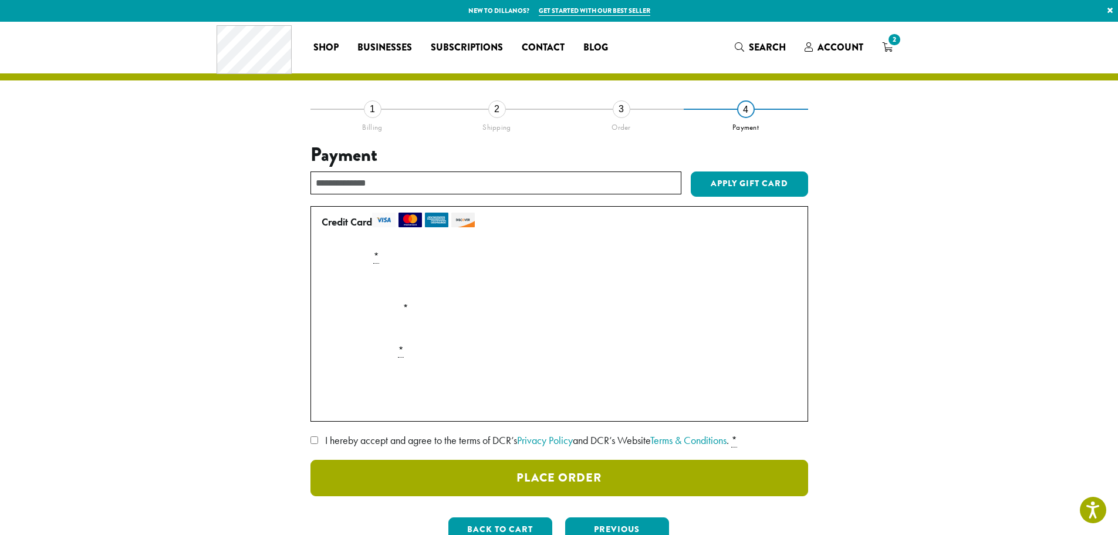
click at [451, 479] on button "Place Order" at bounding box center [559, 478] width 498 height 36
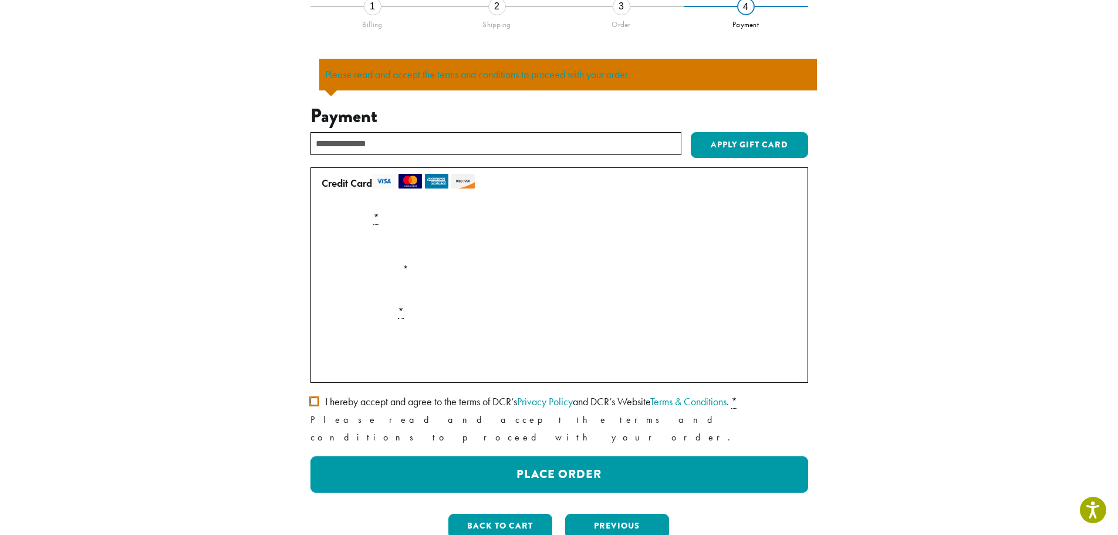
scroll to position [220, 0]
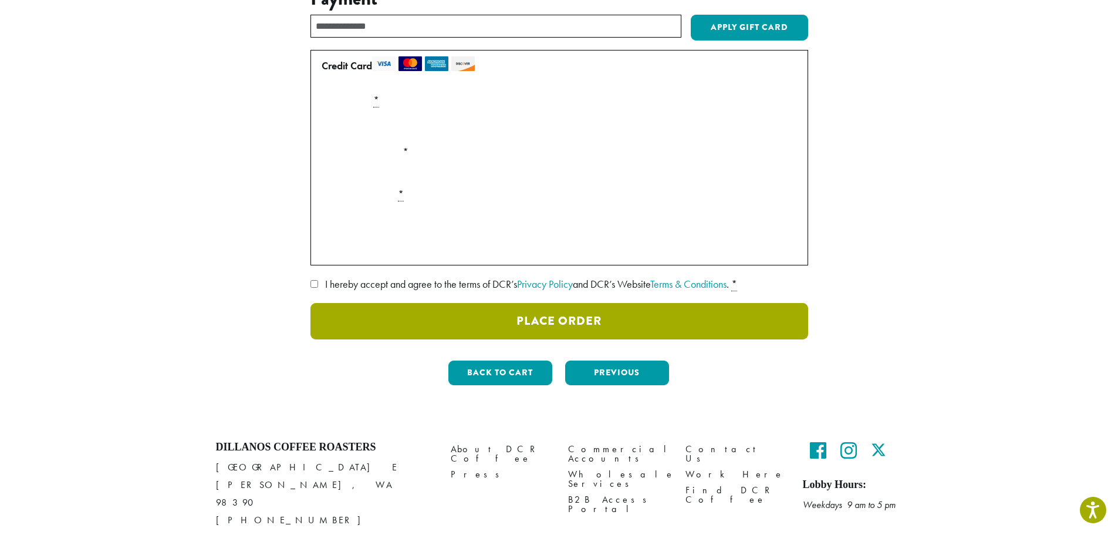
click at [589, 323] on button "Place Order" at bounding box center [559, 321] width 498 height 36
